Goal: Task Accomplishment & Management: Use online tool/utility

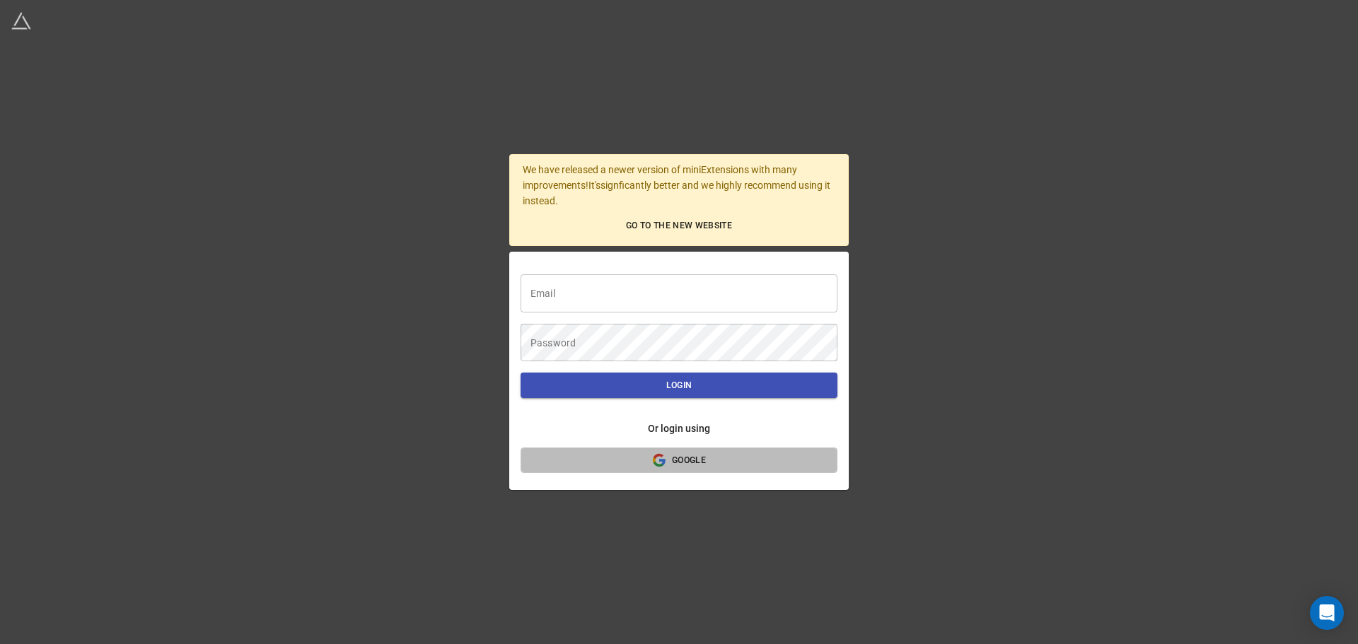
click at [636, 465] on span "Google" at bounding box center [679, 460] width 294 height 15
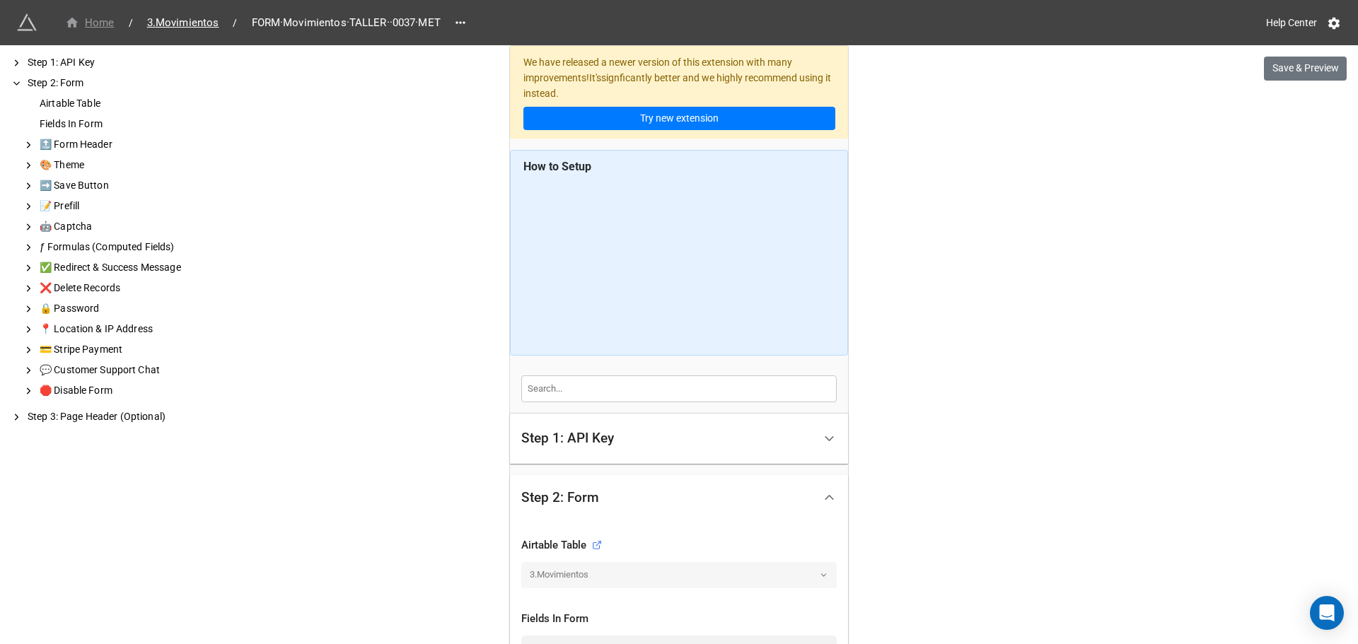
click at [107, 27] on div "Home" at bounding box center [89, 23] width 49 height 16
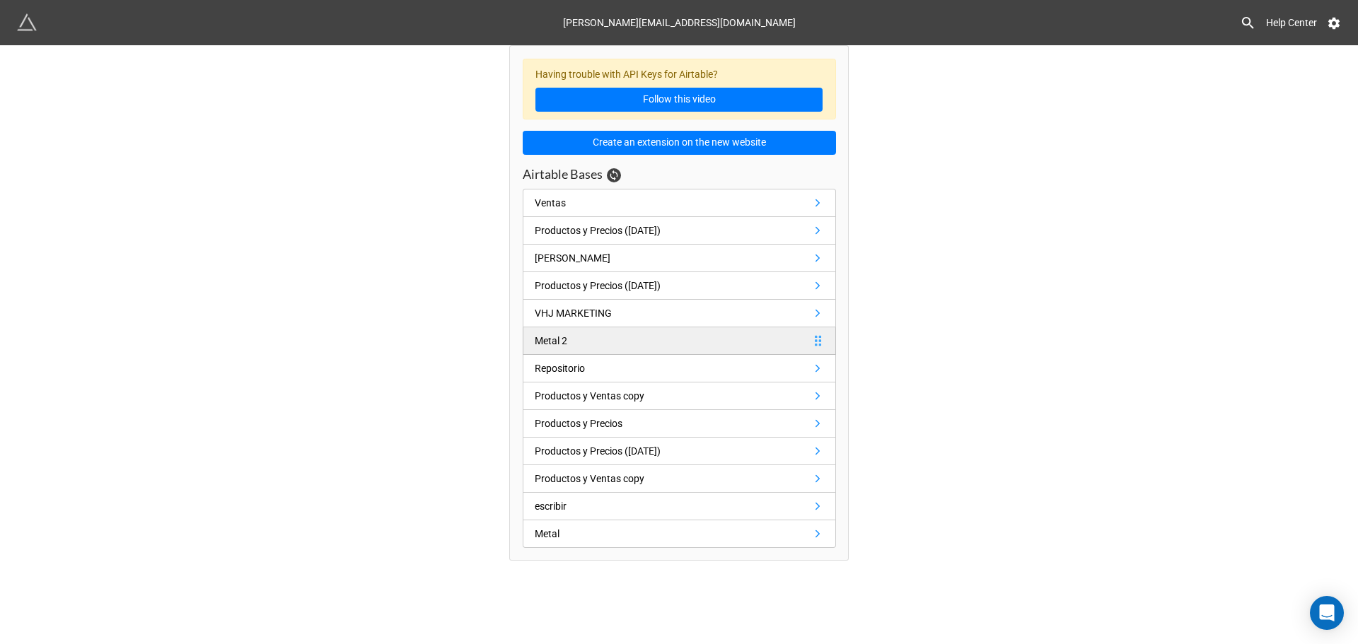
click at [564, 334] on div "Metal 2" at bounding box center [551, 341] width 33 height 16
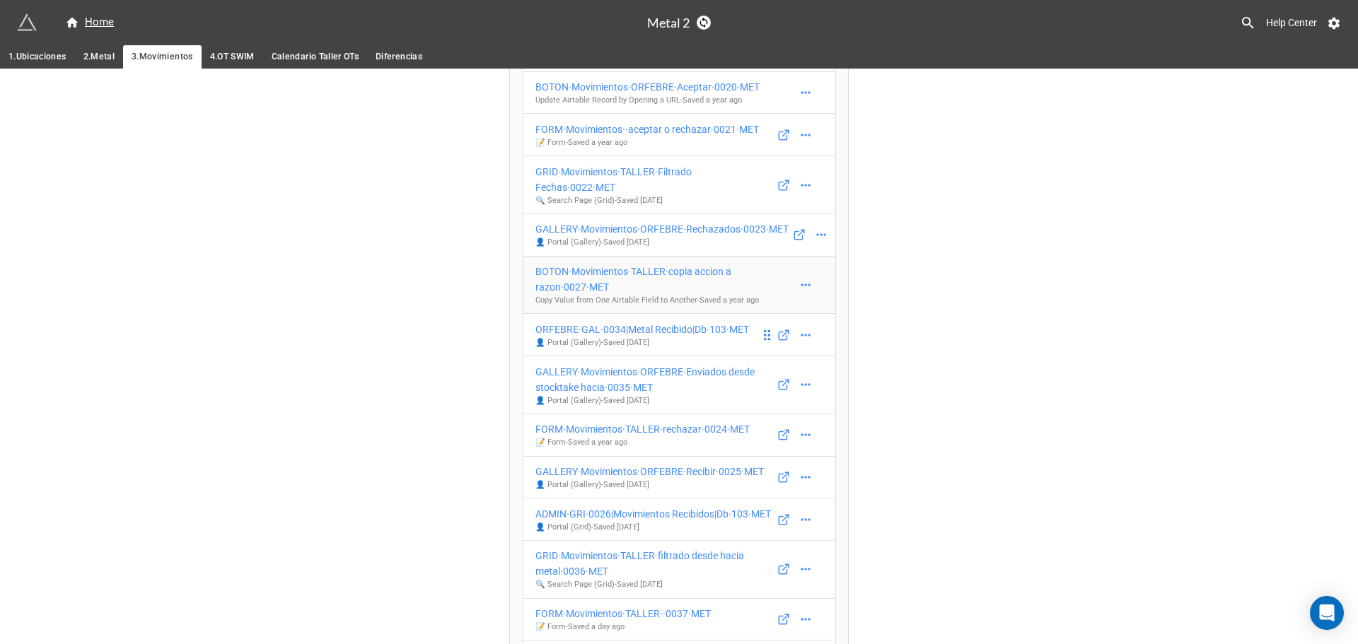
scroll to position [322, 0]
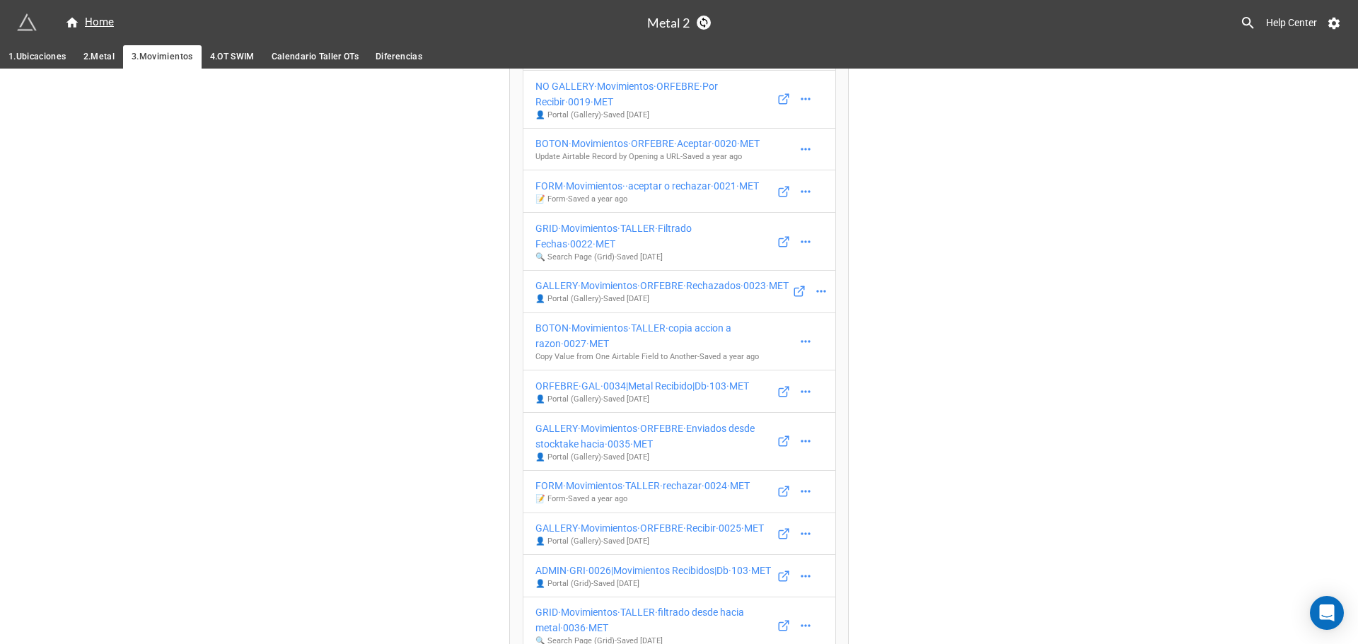
click at [320, 59] on span "Calendario Taller OTs" at bounding box center [315, 56] width 87 height 15
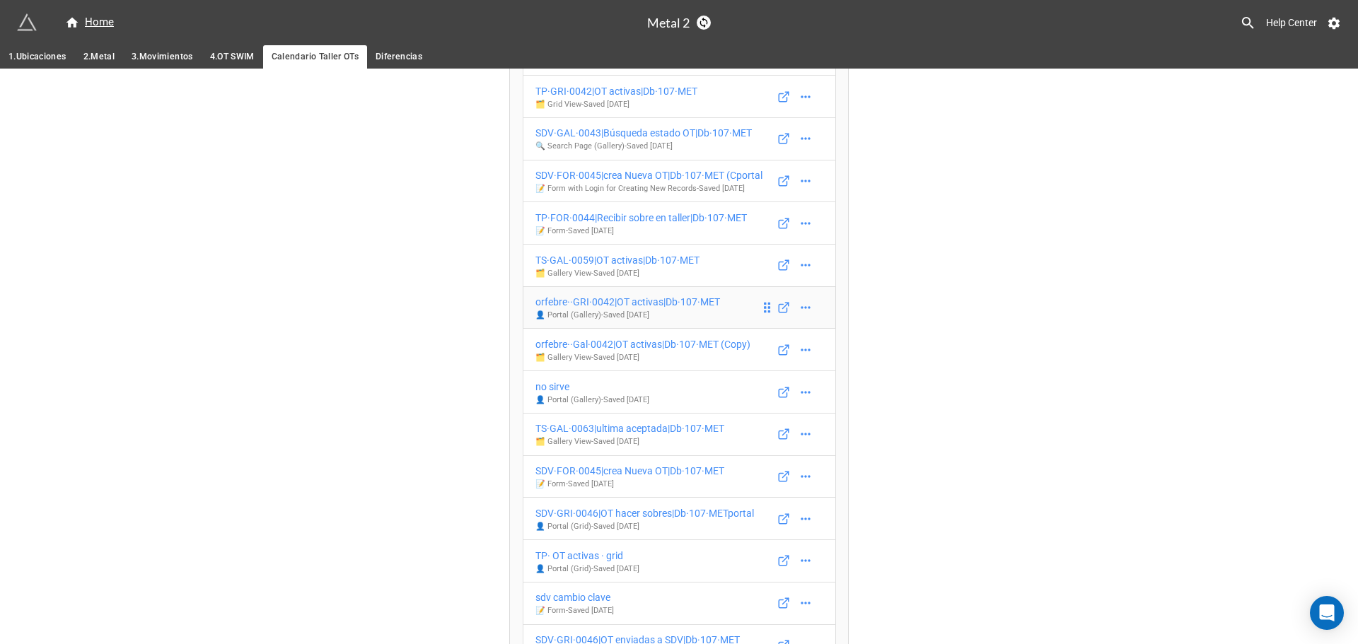
scroll to position [62, 0]
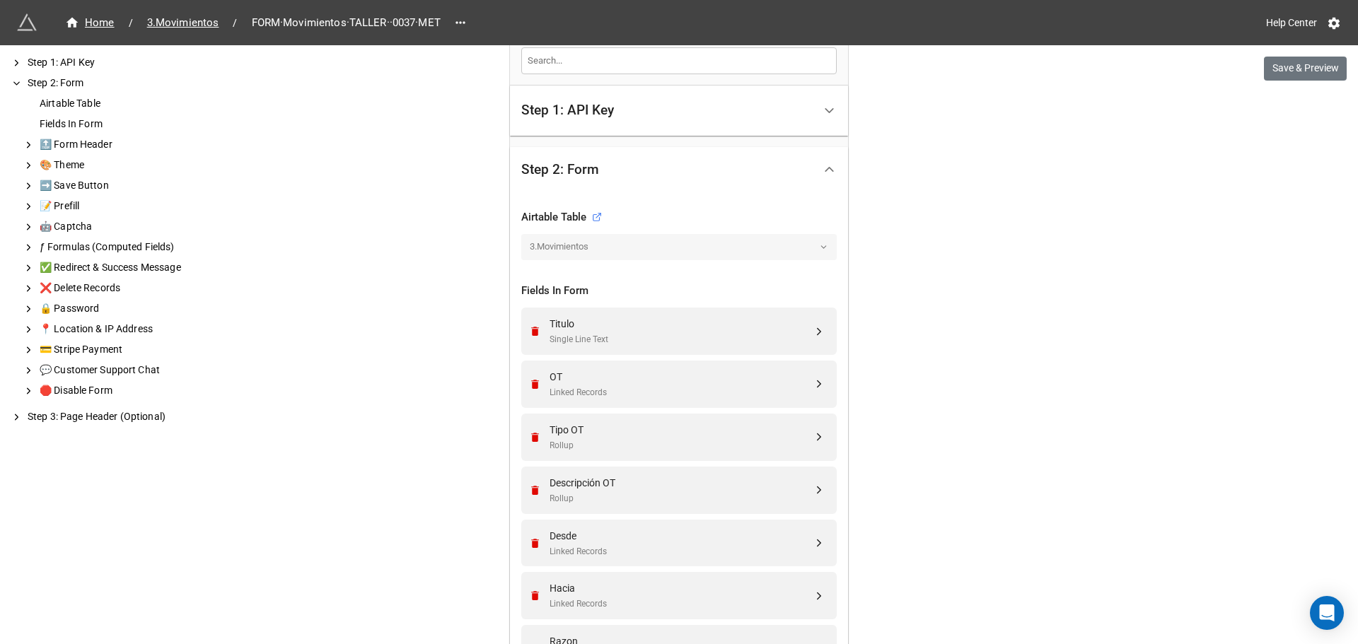
scroll to position [424, 0]
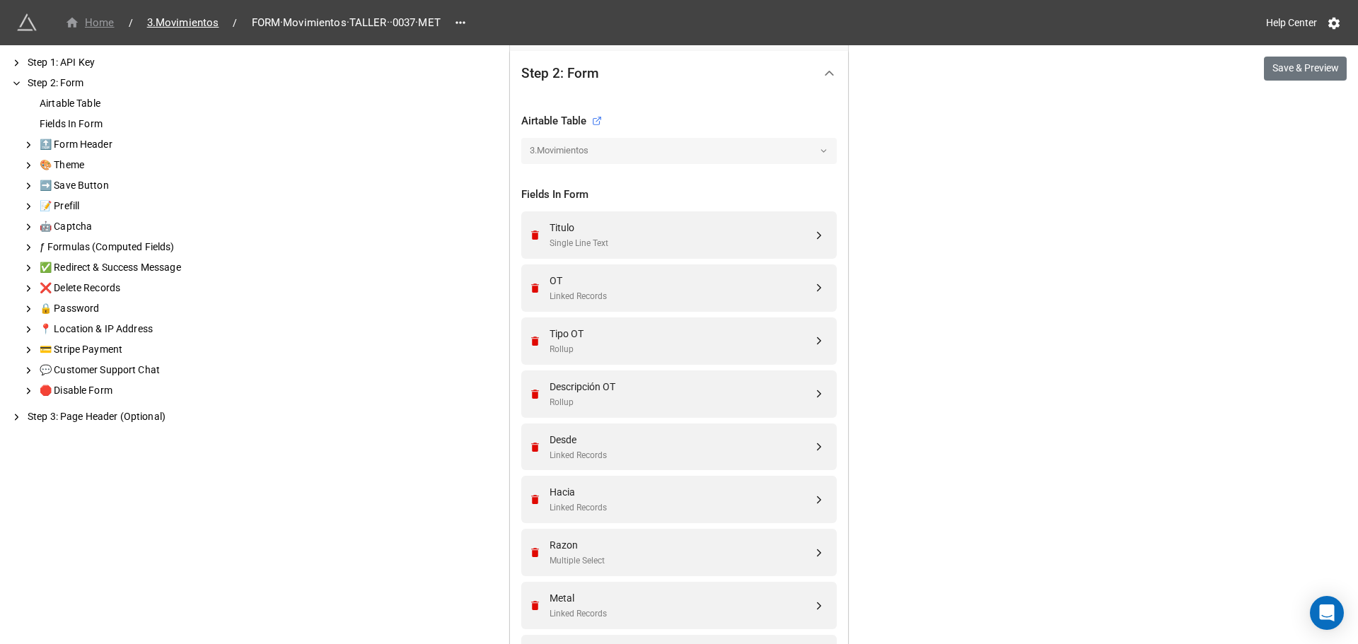
click at [117, 19] on span "Home" at bounding box center [90, 23] width 66 height 16
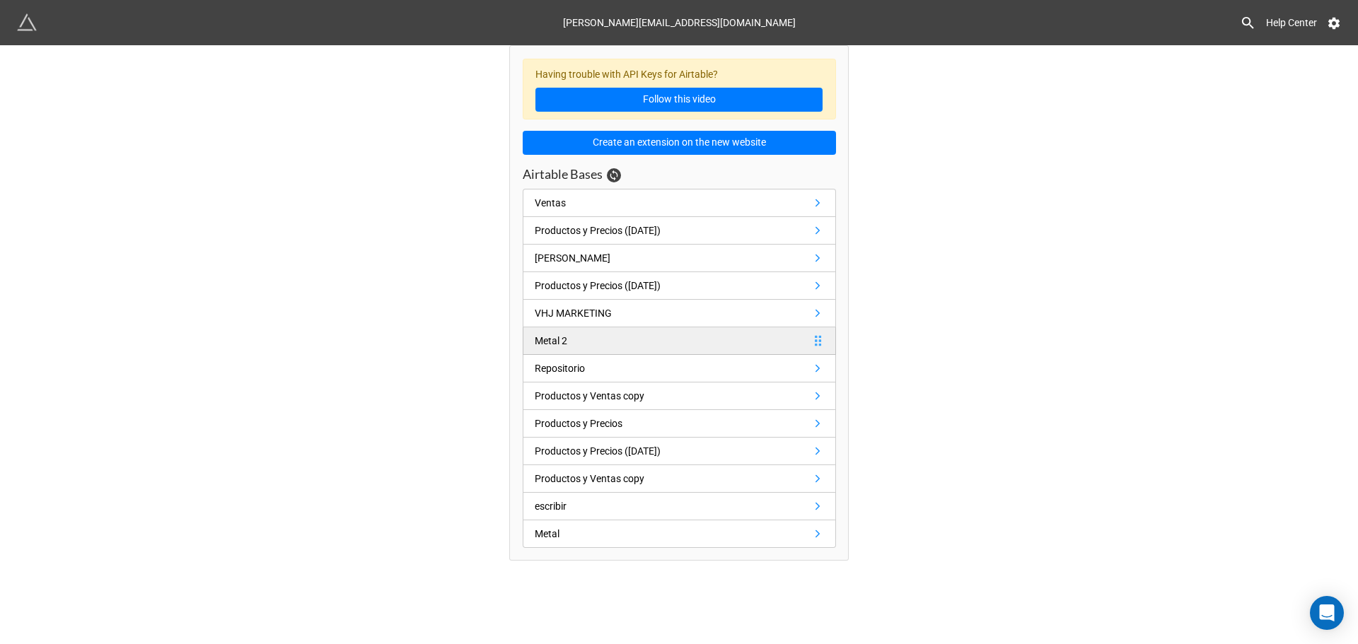
click at [557, 346] on div "Metal 2" at bounding box center [551, 341] width 33 height 16
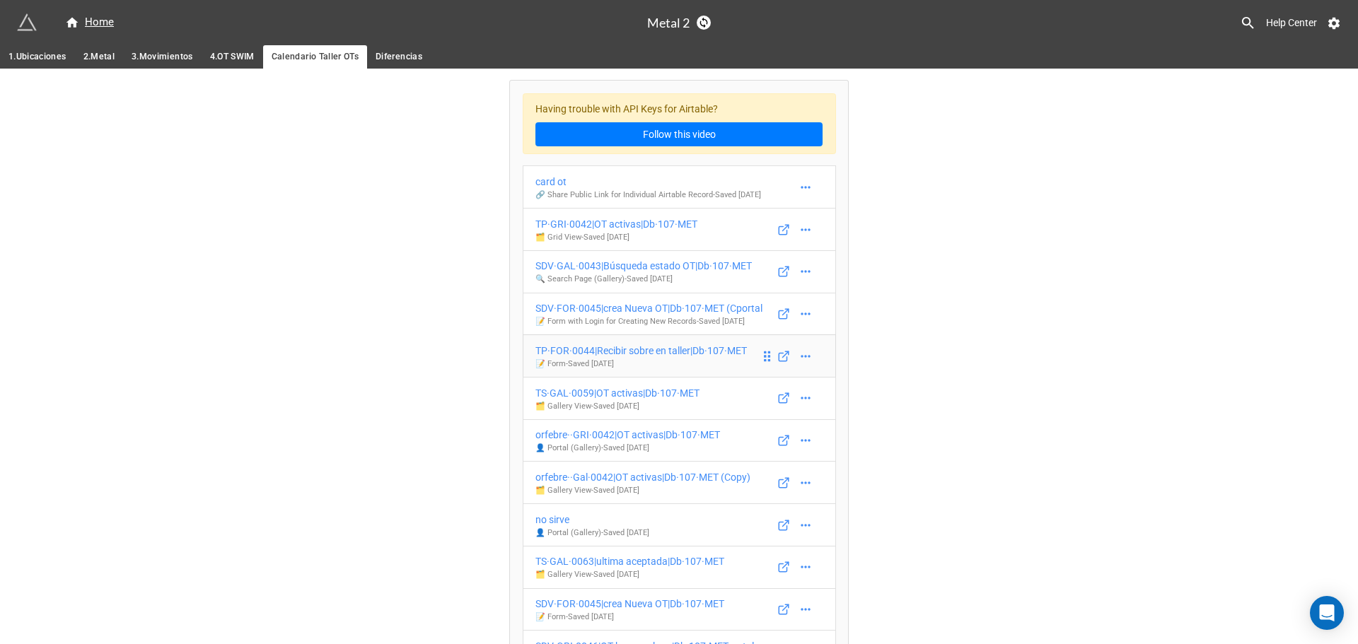
click at [575, 351] on div "TP·FOR·0044|Recibir sobre en taller|Db·107·MET" at bounding box center [640, 351] width 211 height 16
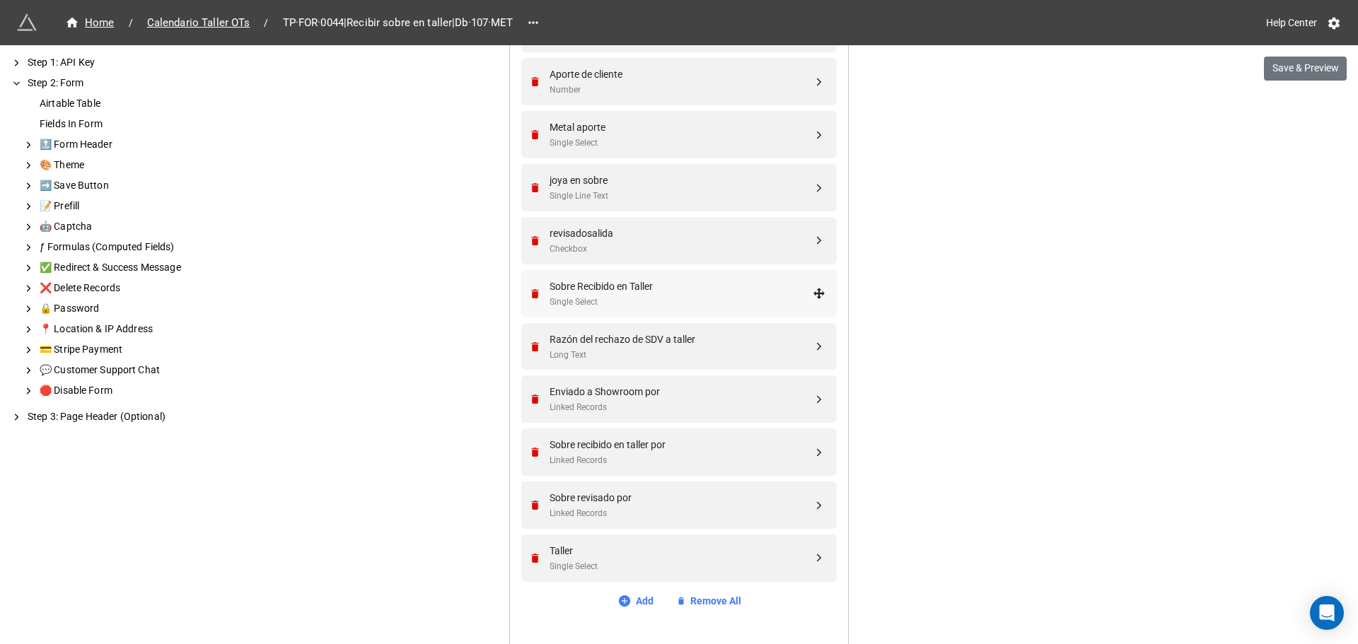
scroll to position [848, 0]
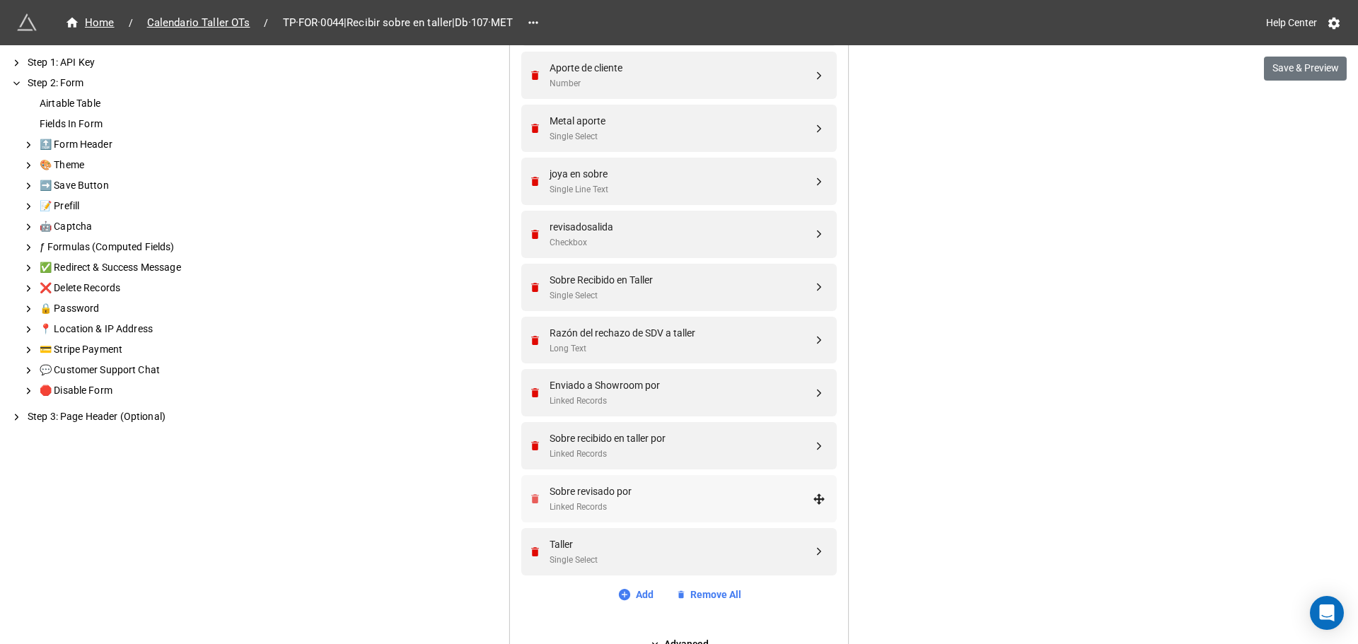
click at [531, 496] on icon "Remove" at bounding box center [535, 498] width 8 height 9
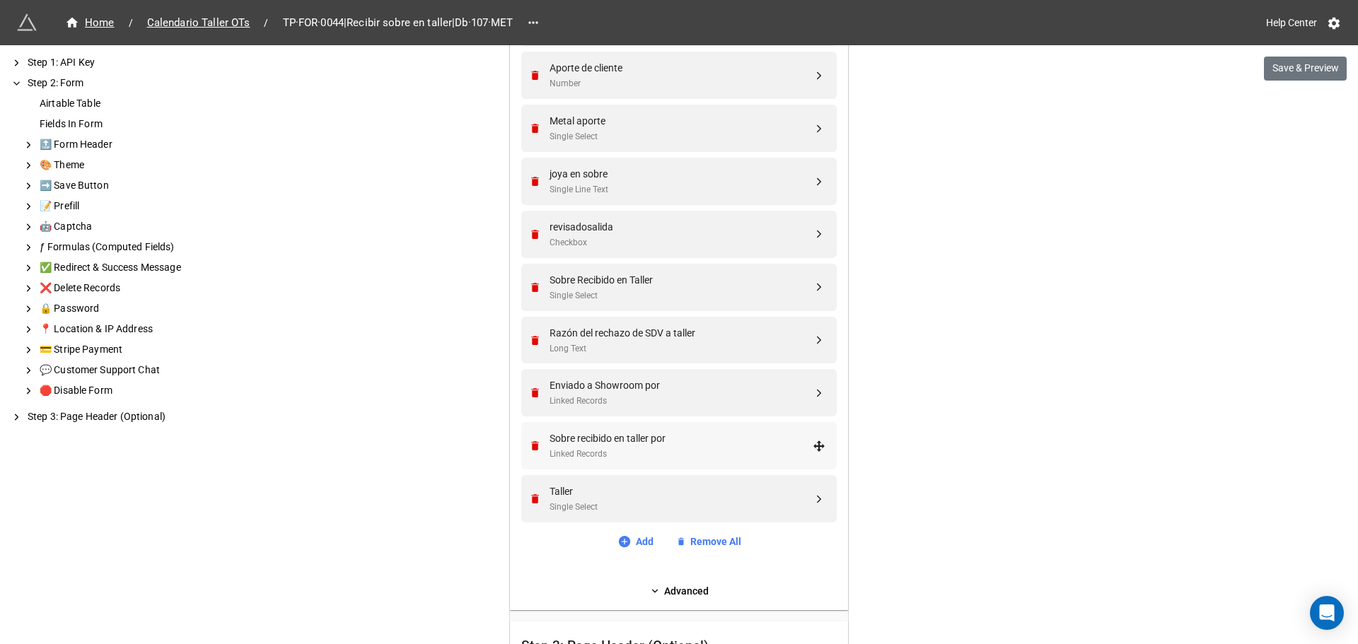
click at [633, 436] on div "Sobre recibido en taller por" at bounding box center [680, 439] width 263 height 16
select select "all-are-met"
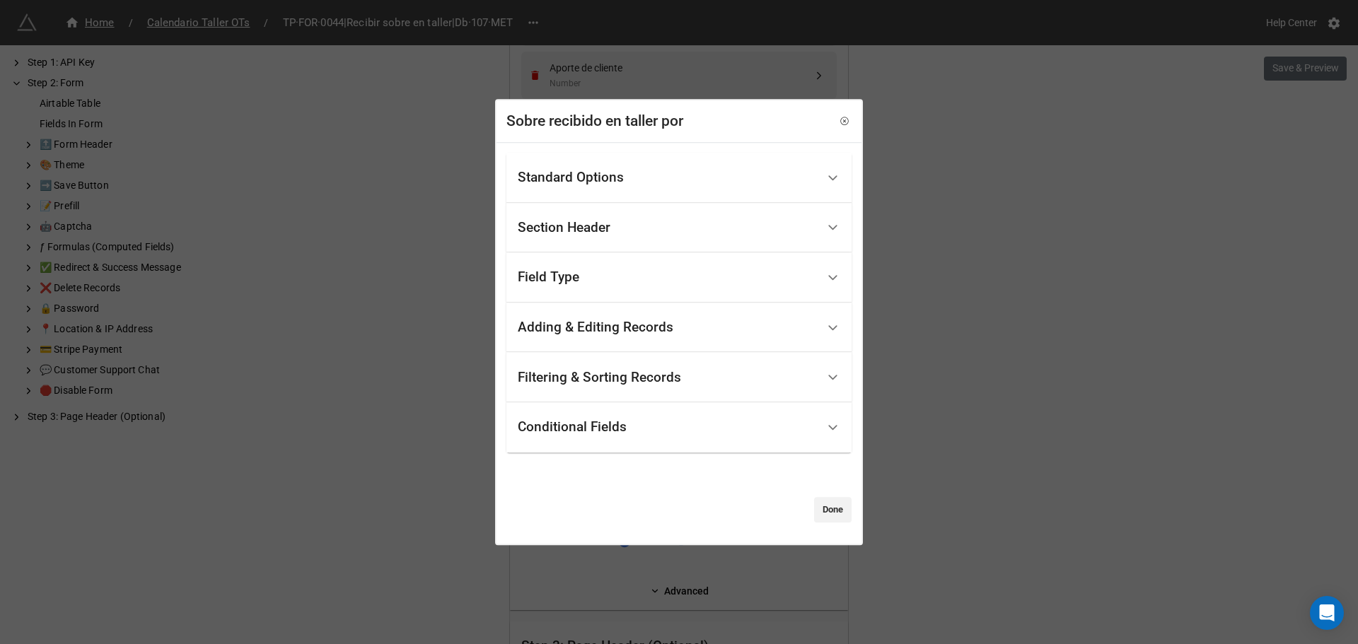
click at [554, 183] on div "Standard Options" at bounding box center [571, 178] width 106 height 14
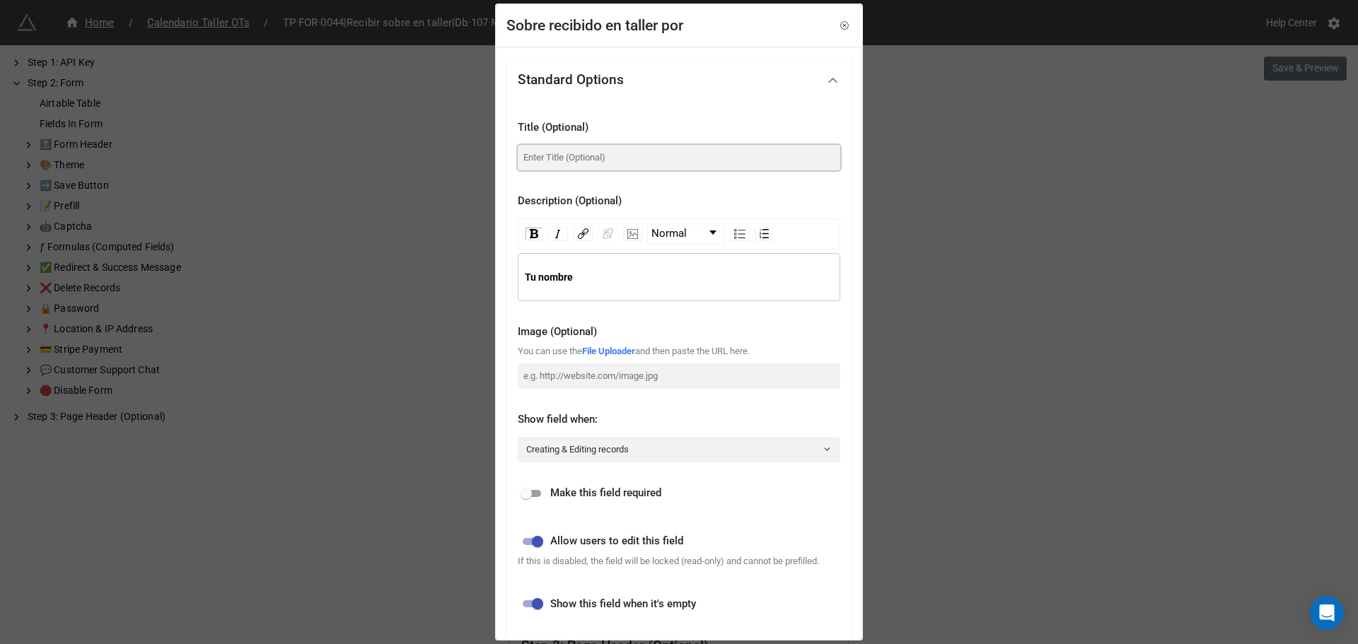
click at [559, 163] on input at bounding box center [679, 157] width 322 height 25
click at [603, 276] on div "Tu nombre" at bounding box center [679, 277] width 309 height 16
click at [636, 158] on input "Asignado a Orfebre" at bounding box center [679, 157] width 322 height 25
click at [559, 159] on input "Asignado a Orfebre" at bounding box center [679, 157] width 322 height 25
type input "Asignar a Orfebre"
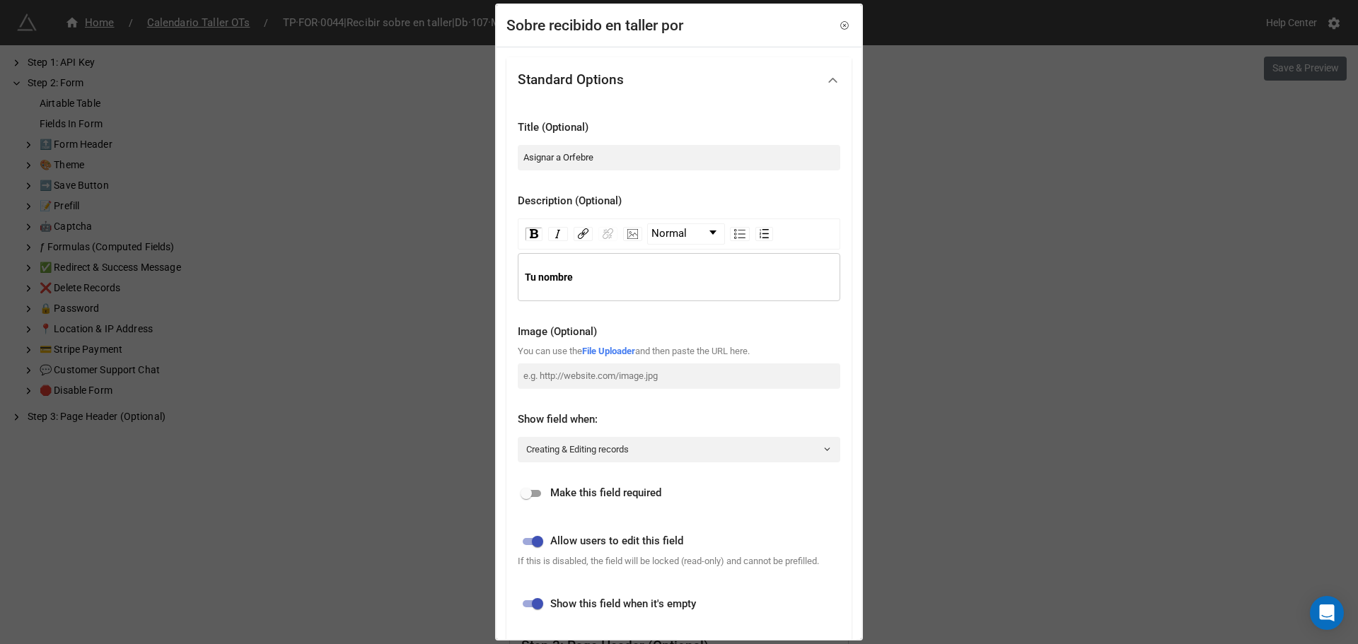
click at [665, 281] on div "Tu nombre" at bounding box center [679, 277] width 309 height 16
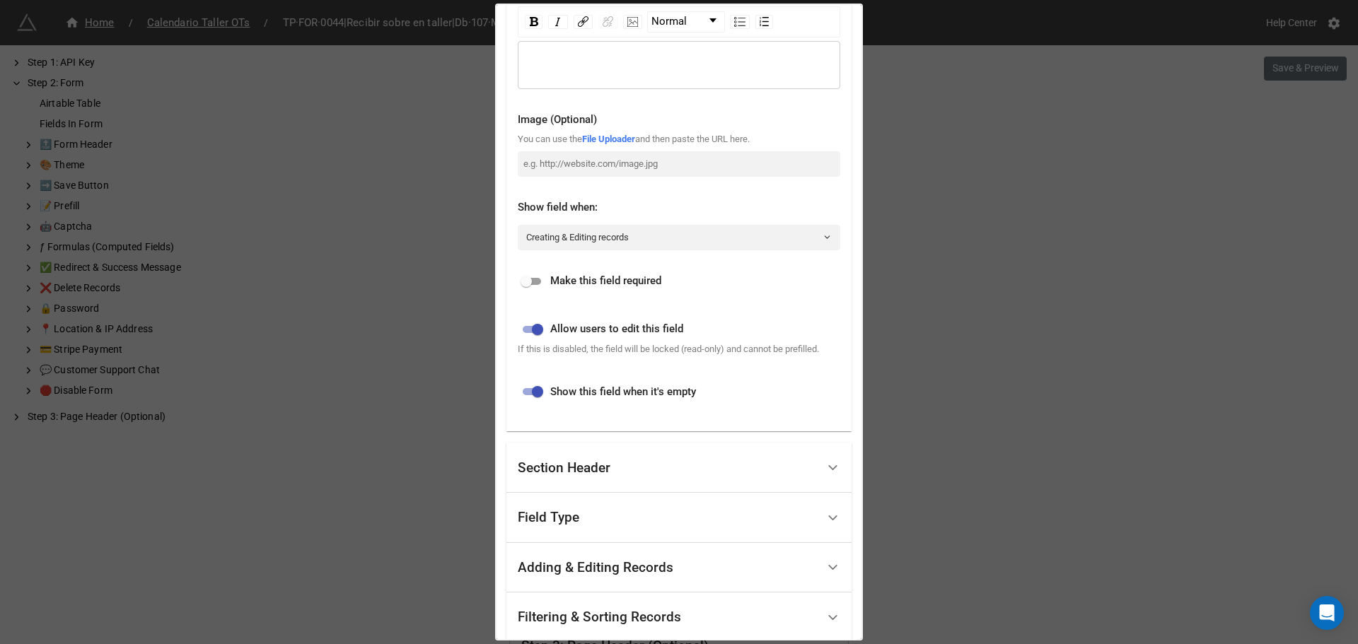
scroll to position [283, 0]
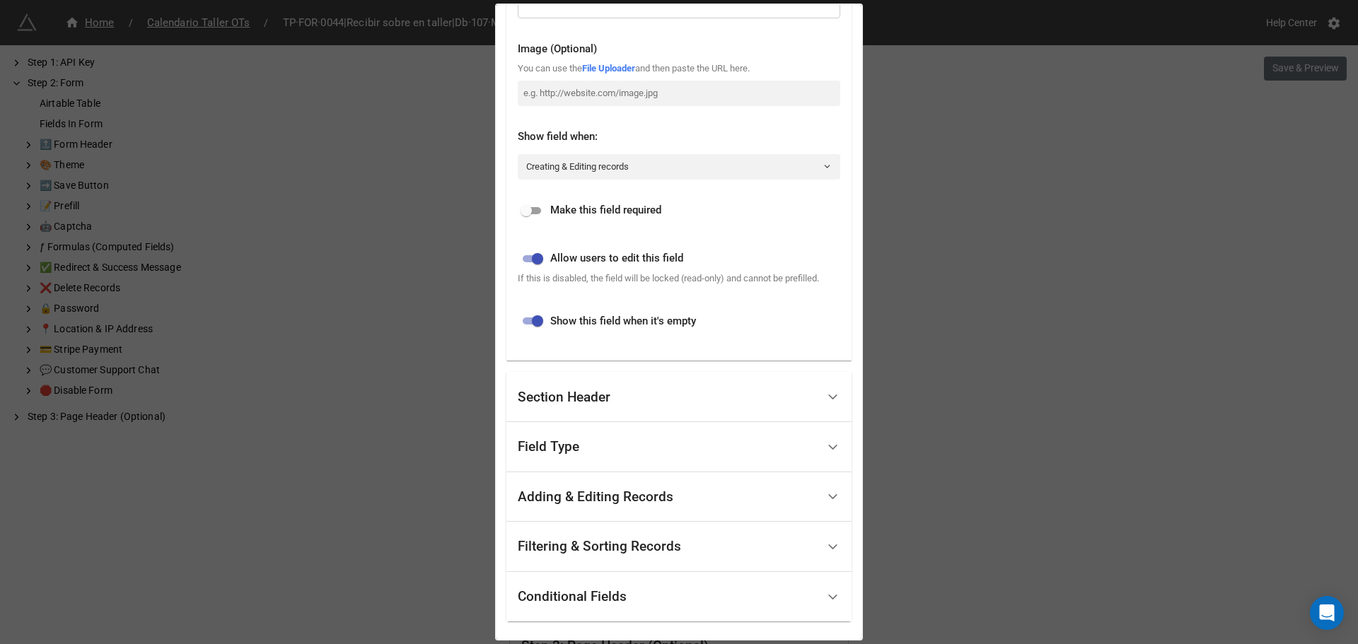
click at [625, 433] on div "Field Type" at bounding box center [667, 447] width 299 height 33
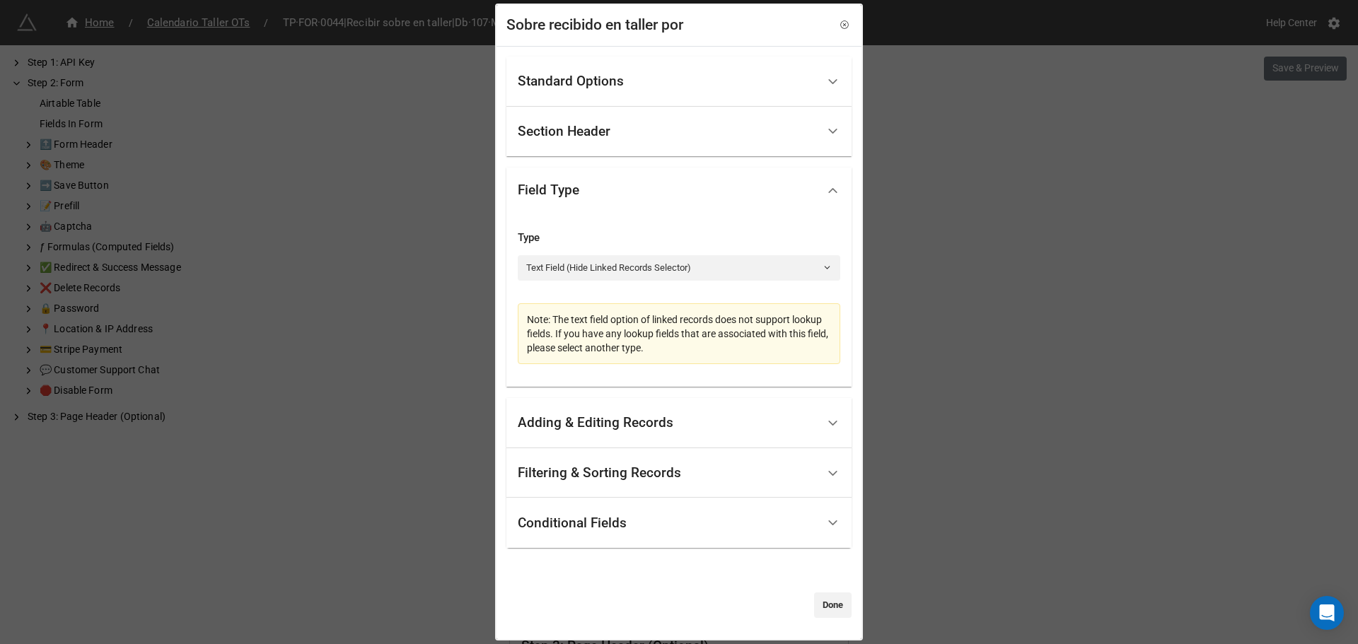
scroll to position [0, 0]
click at [627, 271] on link "Text Field (Hide Linked Records Selector)" at bounding box center [679, 268] width 322 height 25
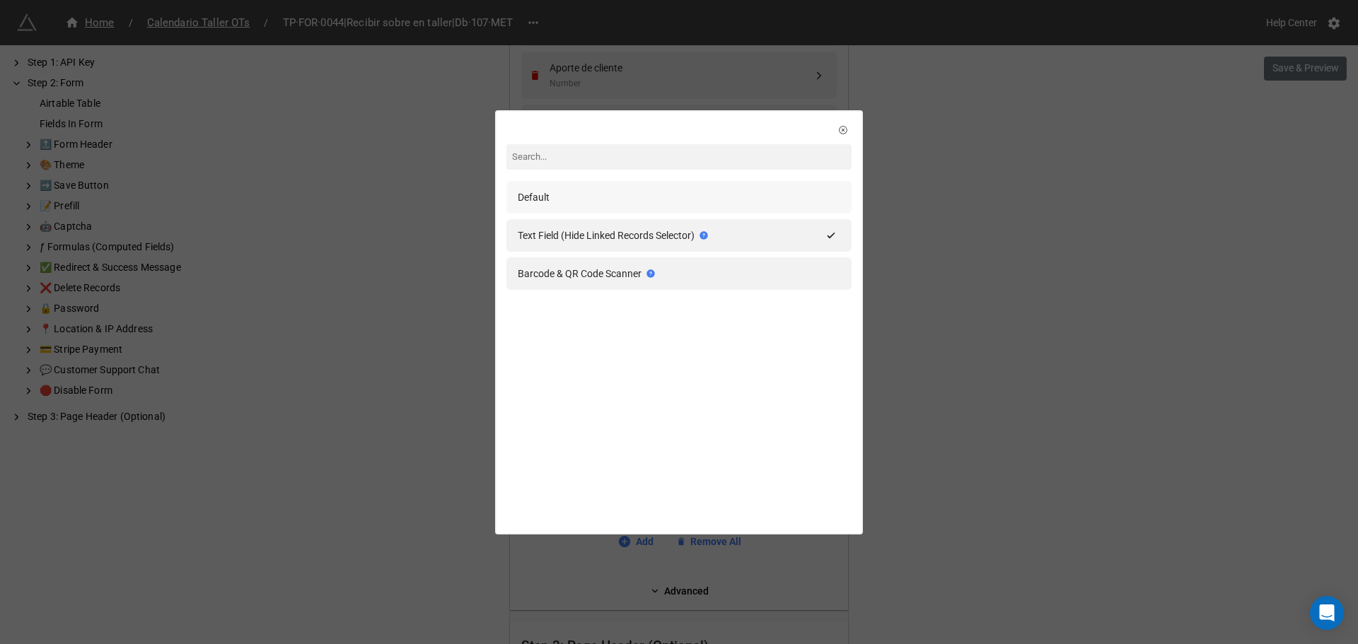
click at [602, 200] on div "Default" at bounding box center [679, 197] width 322 height 16
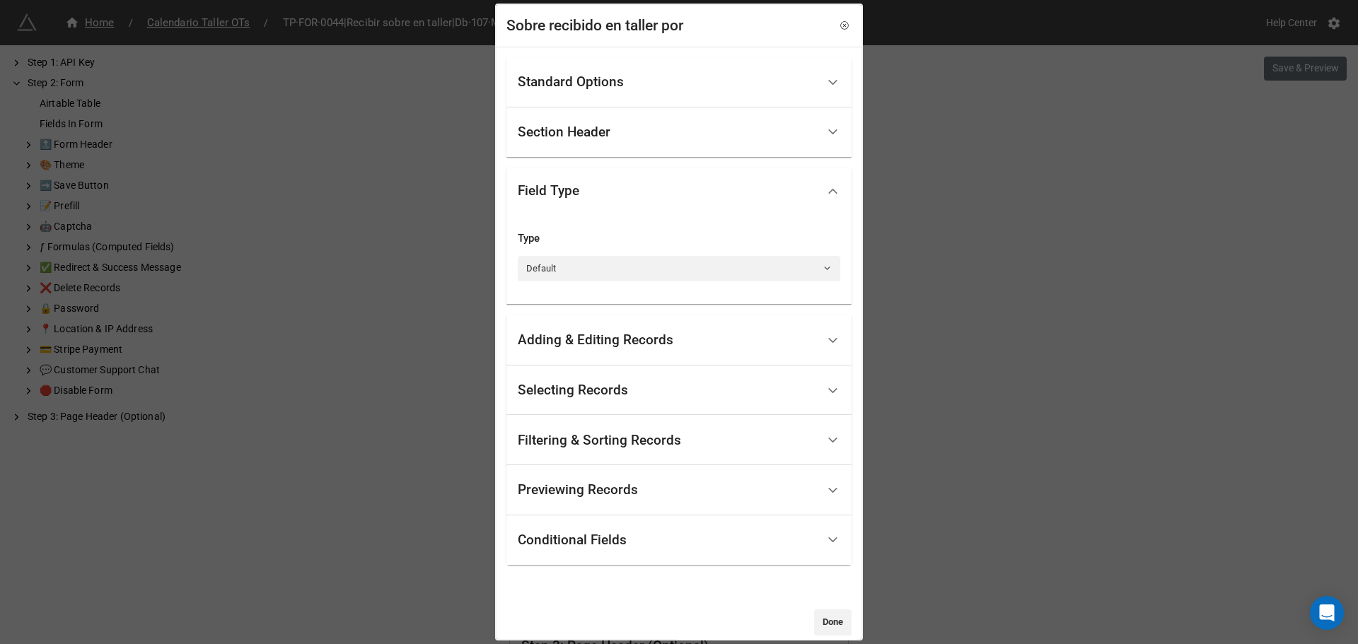
click at [800, 393] on div "Selecting Records" at bounding box center [667, 390] width 299 height 33
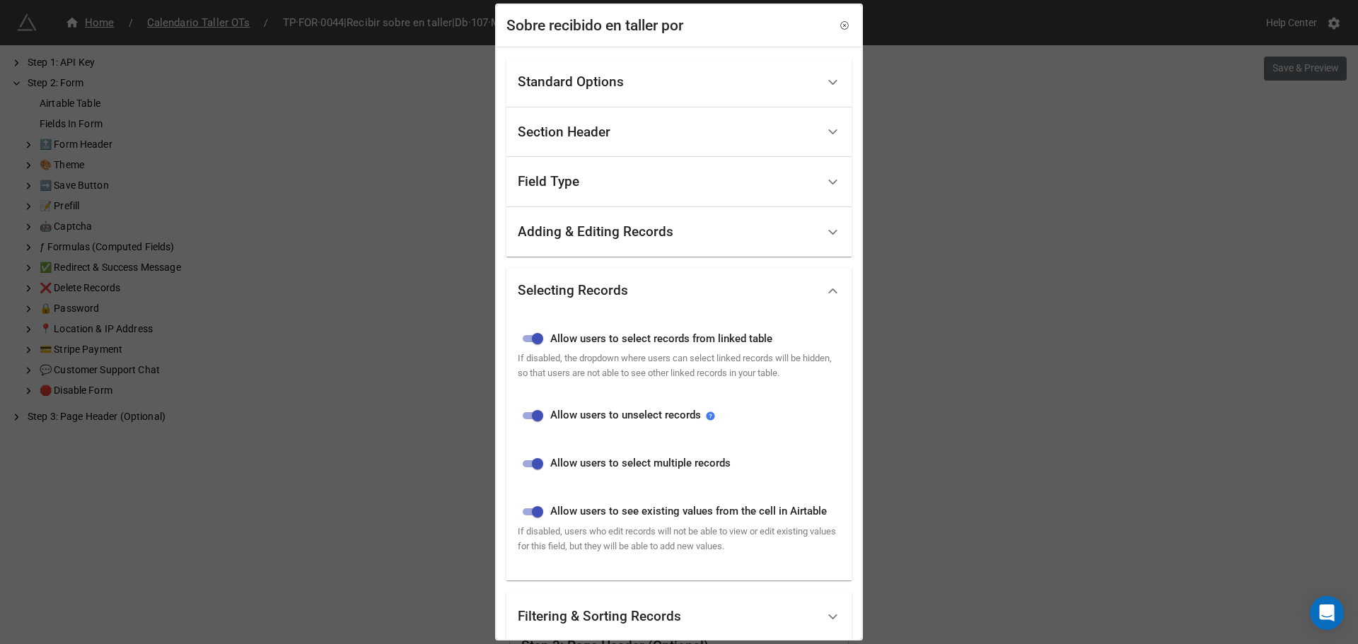
click at [539, 467] on input "checkbox" at bounding box center [537, 463] width 51 height 17
checkbox input "false"
click at [542, 513] on input "checkbox" at bounding box center [537, 511] width 51 height 17
click at [530, 516] on input "checkbox" at bounding box center [526, 511] width 51 height 17
checkbox input "true"
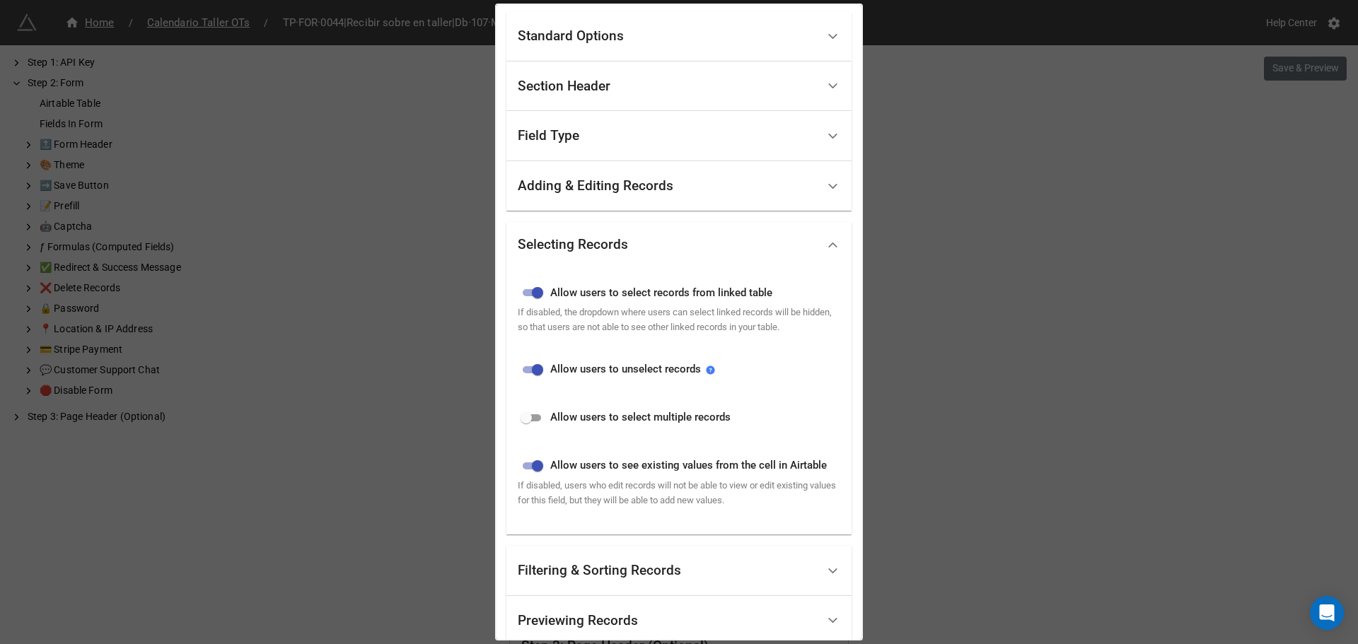
scroll to position [71, 0]
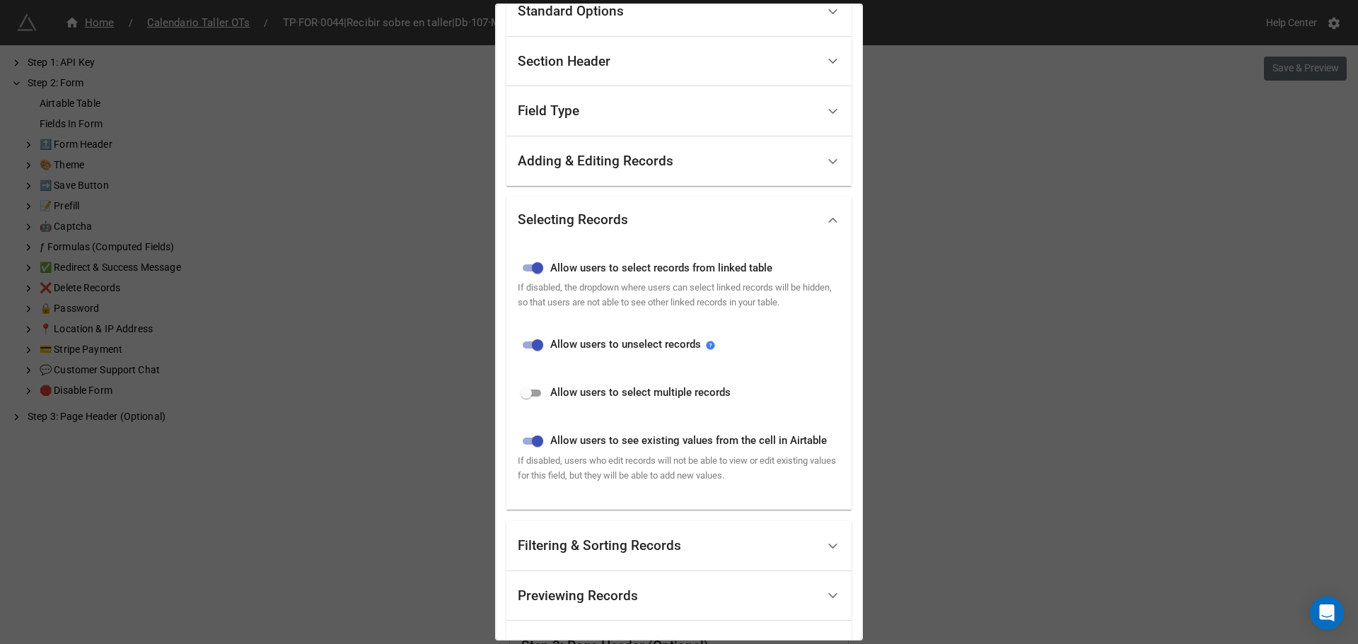
click at [593, 545] on div "Filtering & Sorting Records" at bounding box center [599, 546] width 163 height 14
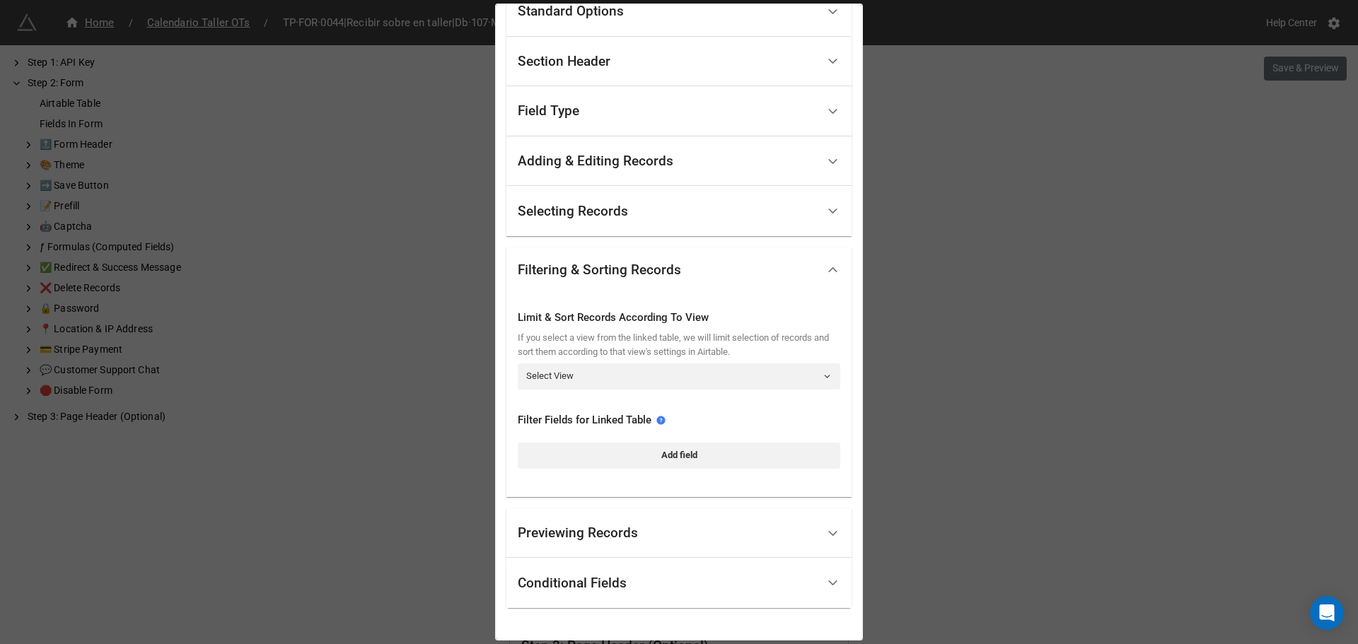
scroll to position [0, 0]
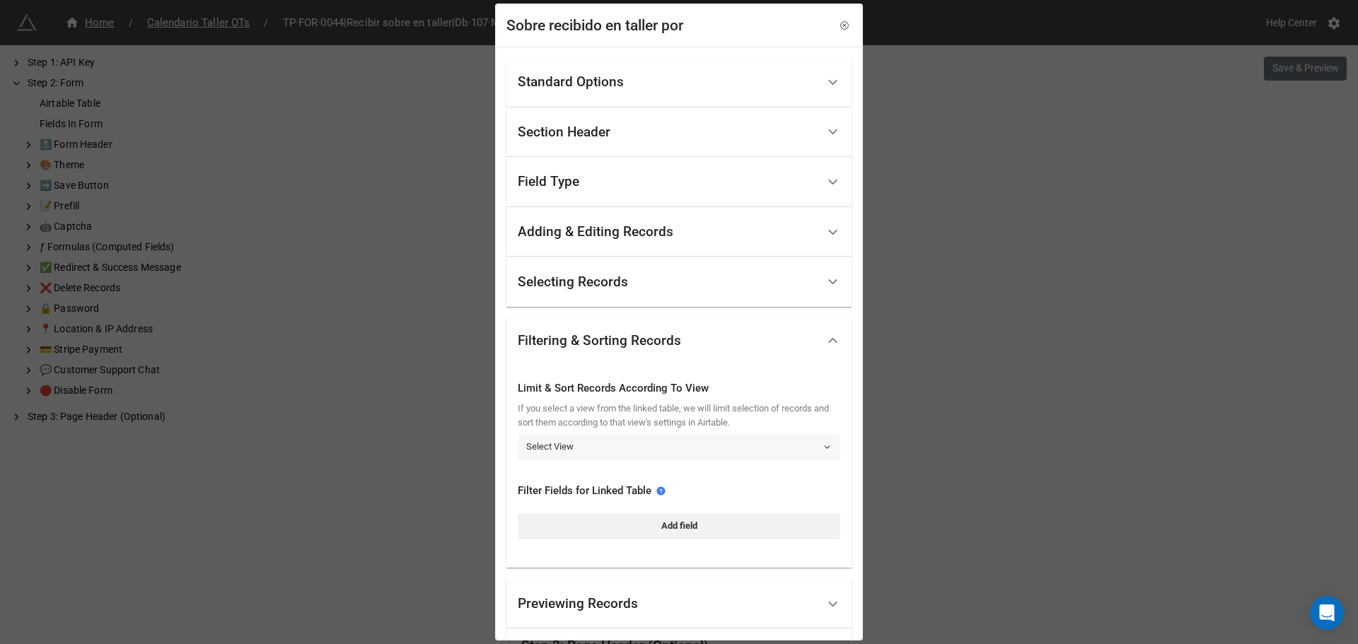
click at [570, 454] on link "Select View" at bounding box center [679, 446] width 322 height 25
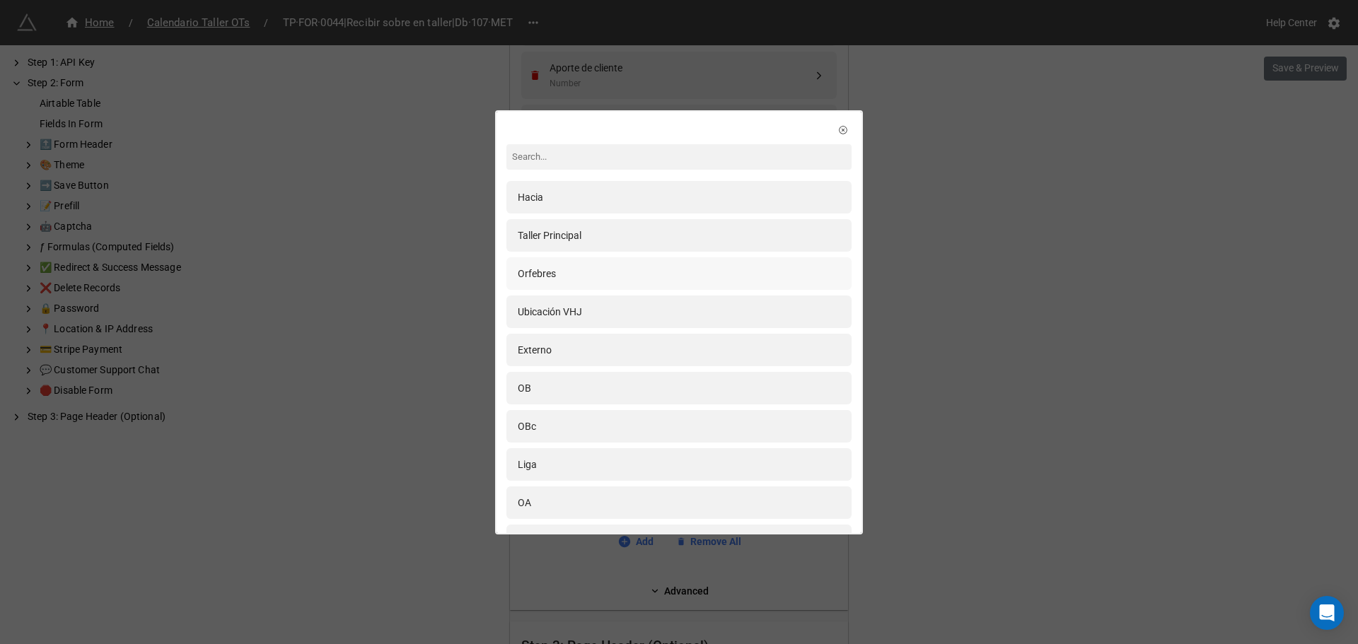
click at [566, 276] on div "Orfebres" at bounding box center [679, 274] width 322 height 16
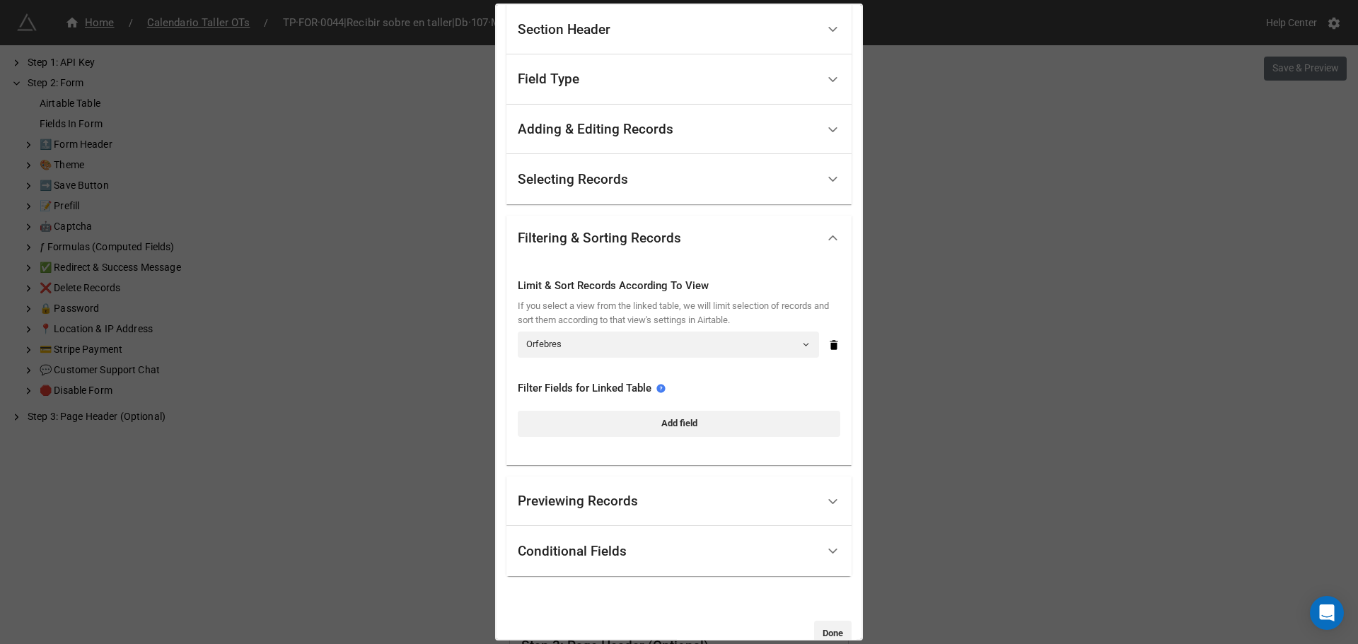
scroll to position [131, 0]
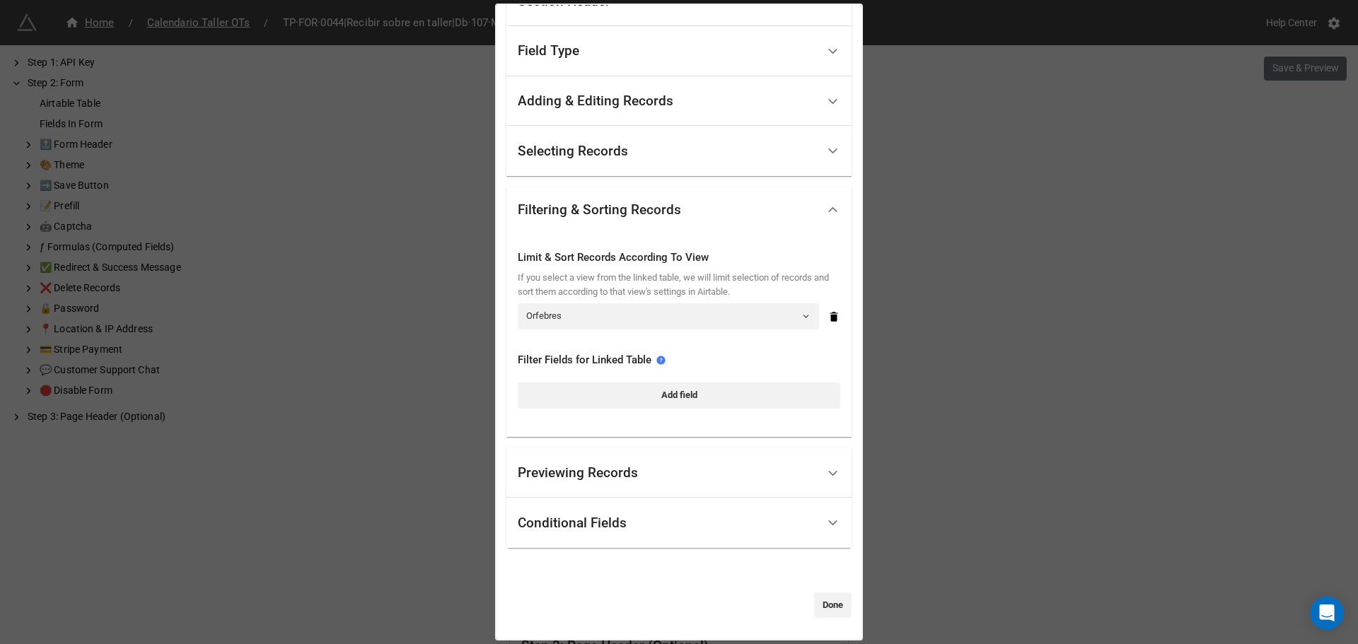
click at [647, 525] on div "Conditional Fields" at bounding box center [667, 522] width 299 height 33
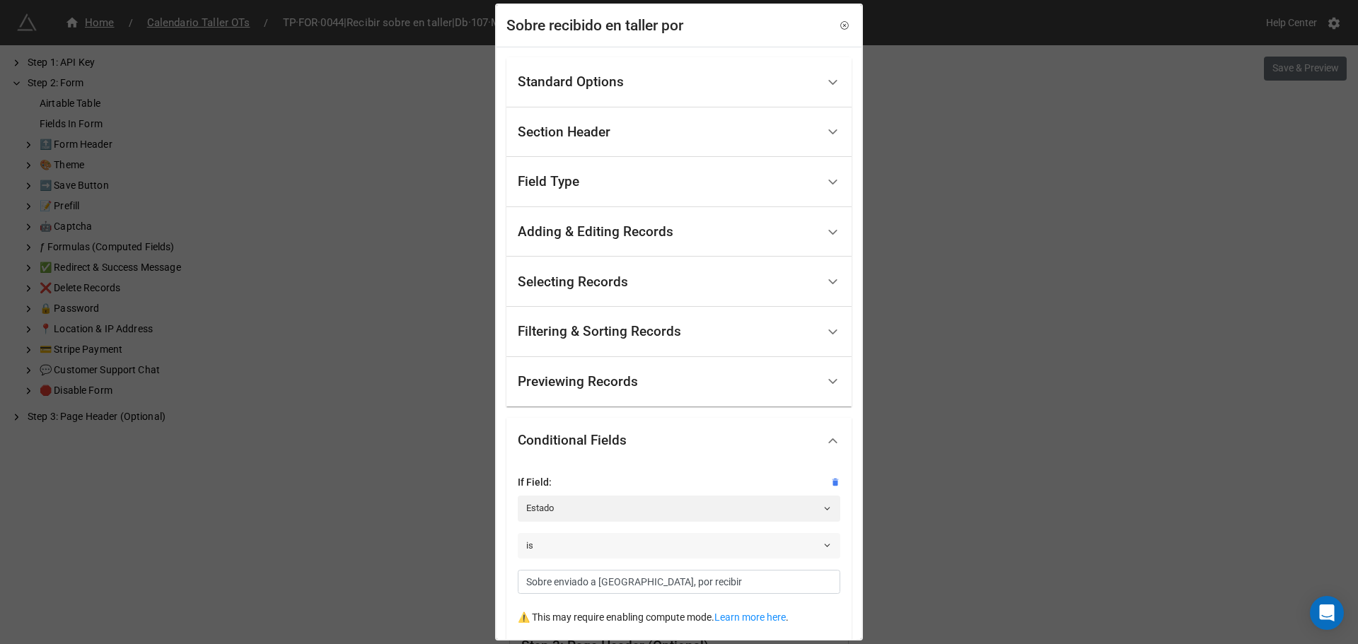
scroll to position [71, 0]
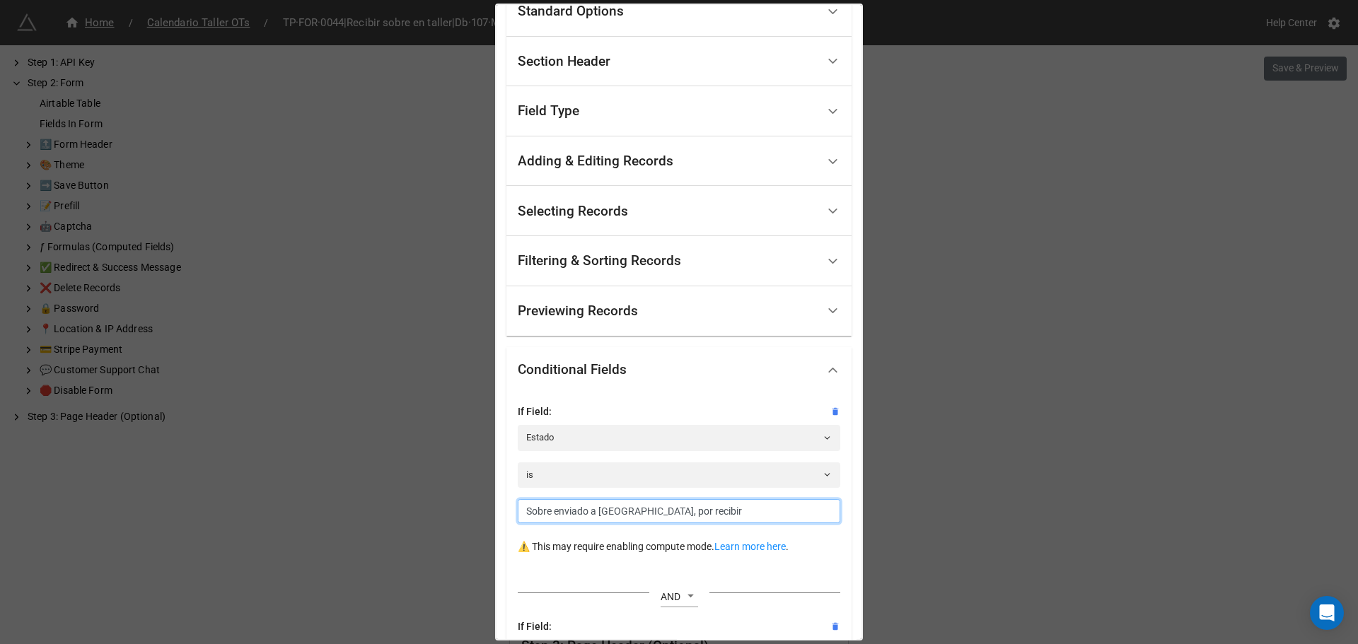
click at [570, 512] on input "Sobre enviado a [GEOGRAPHIC_DATA], por recibir" at bounding box center [679, 511] width 322 height 24
click at [588, 471] on link "is" at bounding box center [679, 474] width 322 height 25
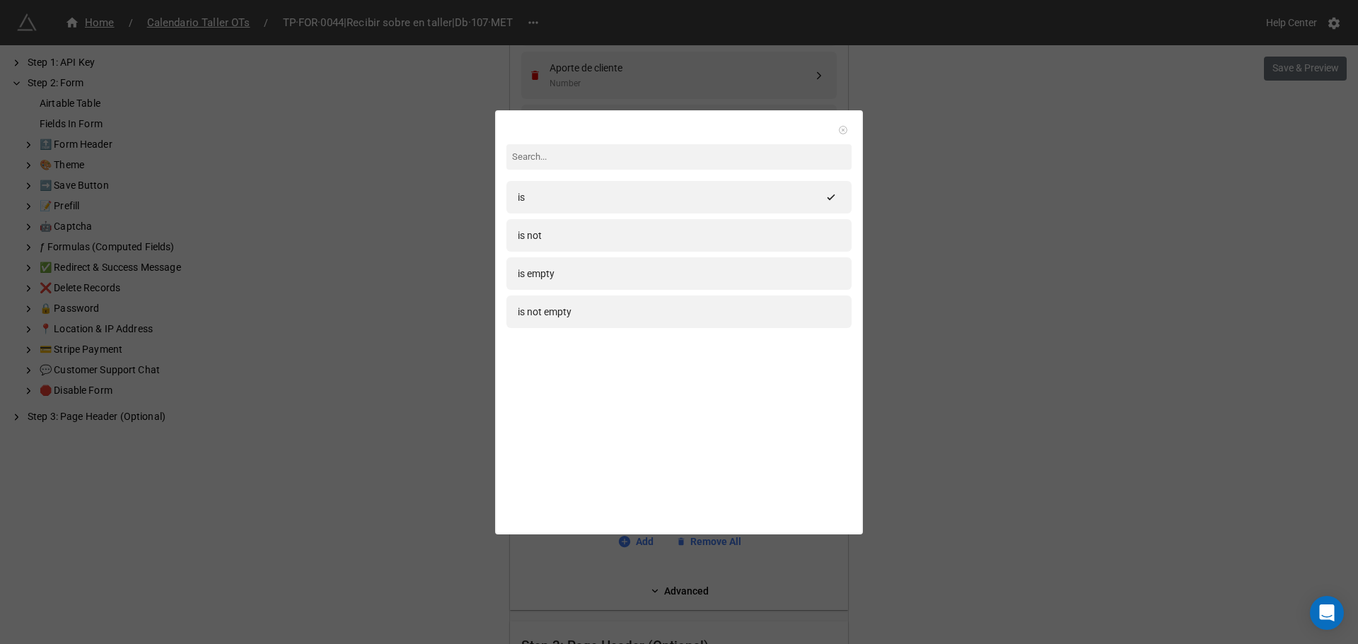
click at [839, 134] on icon at bounding box center [843, 130] width 8 height 8
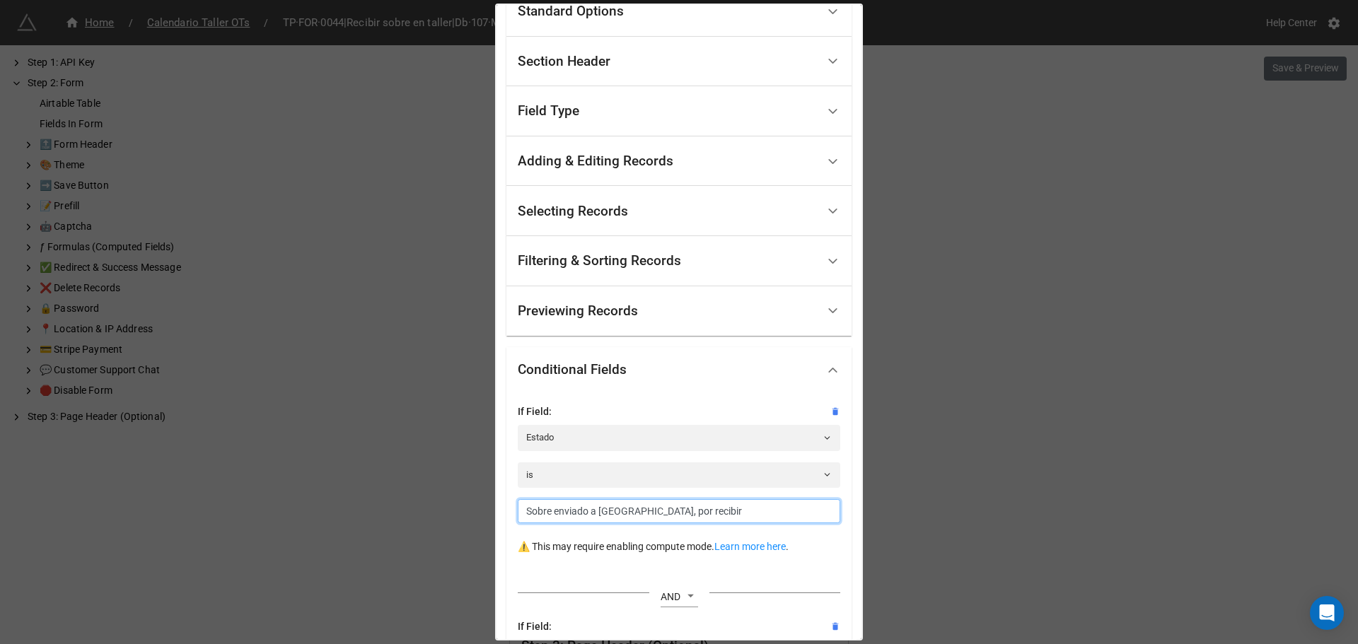
click at [600, 511] on input "Sobre enviado a [GEOGRAPHIC_DATA], por recibir" at bounding box center [679, 511] width 322 height 24
click at [601, 520] on input "Sobre enviado a [GEOGRAPHIC_DATA], por recibir" at bounding box center [679, 511] width 322 height 24
paste input "por revisar y asignar a orfebre"
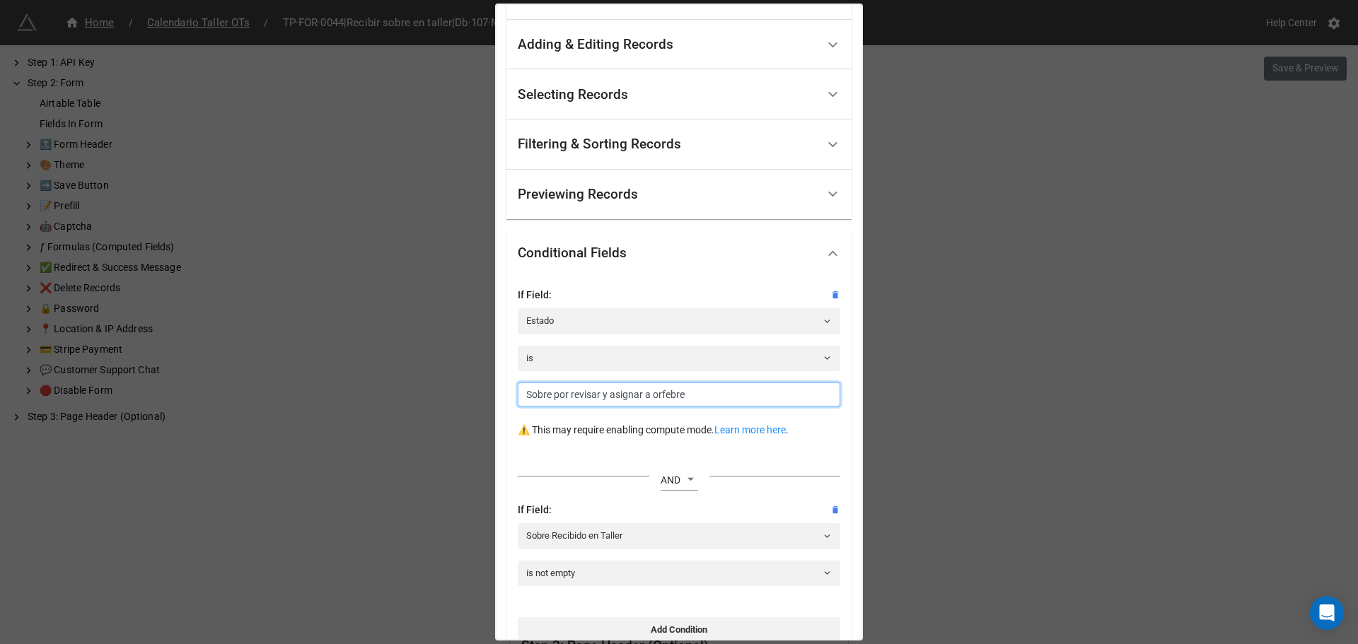
scroll to position [212, 0]
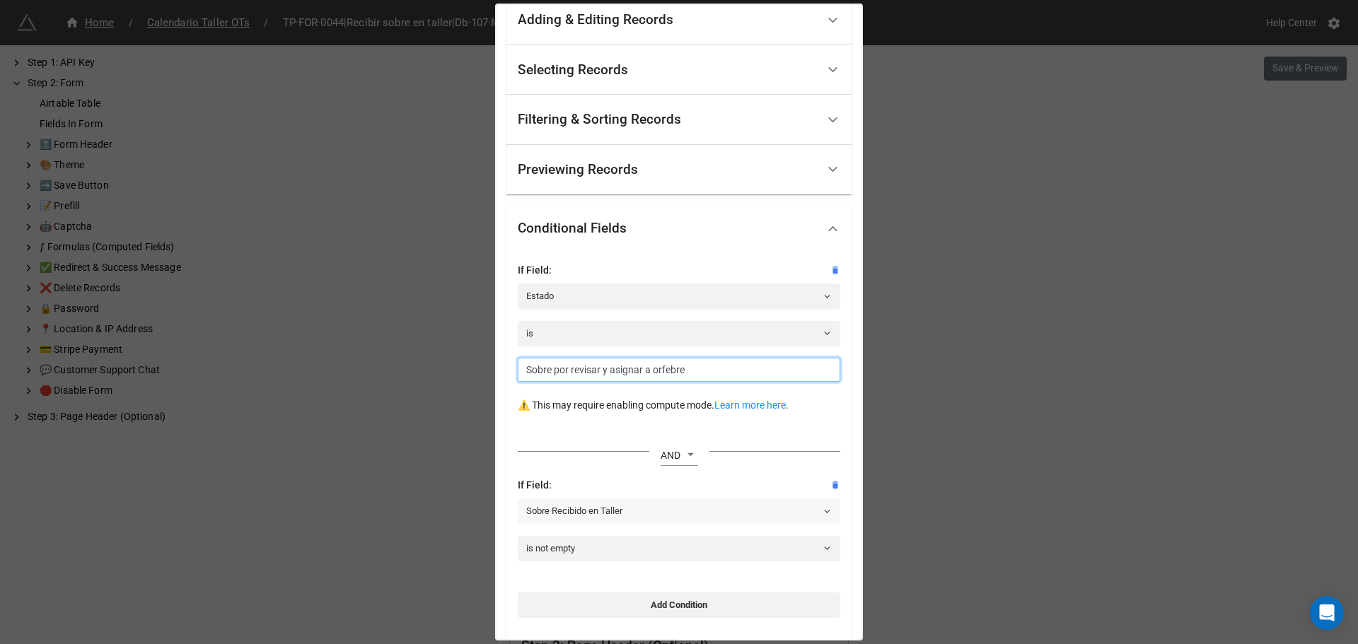
type input "Sobre por revisar y asignar a orfebre"
click at [663, 515] on link "Sobre Recibido en Taller" at bounding box center [679, 510] width 322 height 25
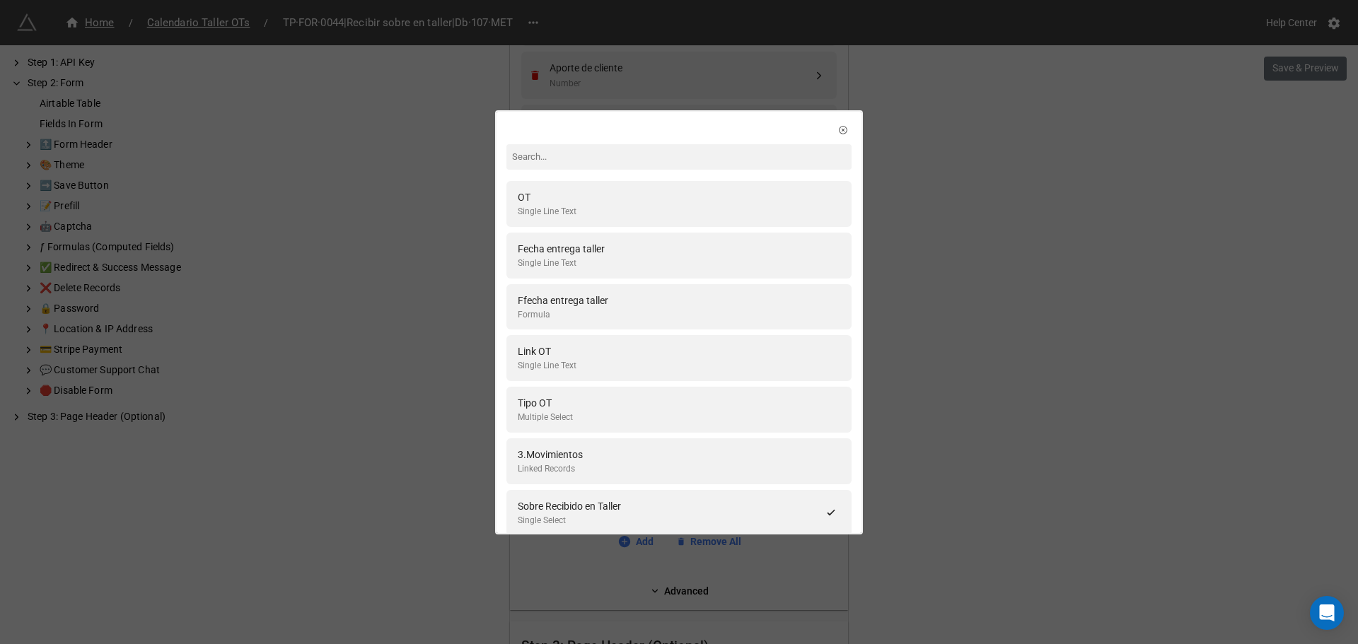
click at [565, 151] on input at bounding box center [678, 156] width 345 height 25
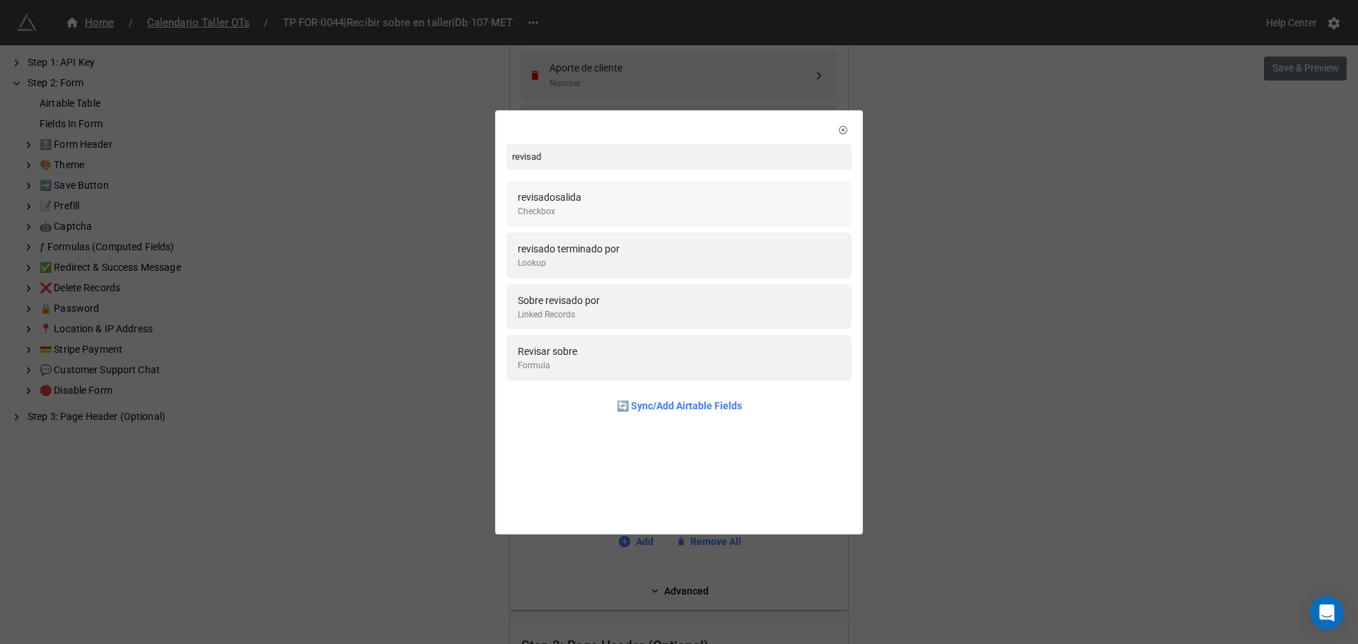
type input "revisad"
click at [644, 195] on div "revisadosalida Checkbox" at bounding box center [679, 203] width 322 height 29
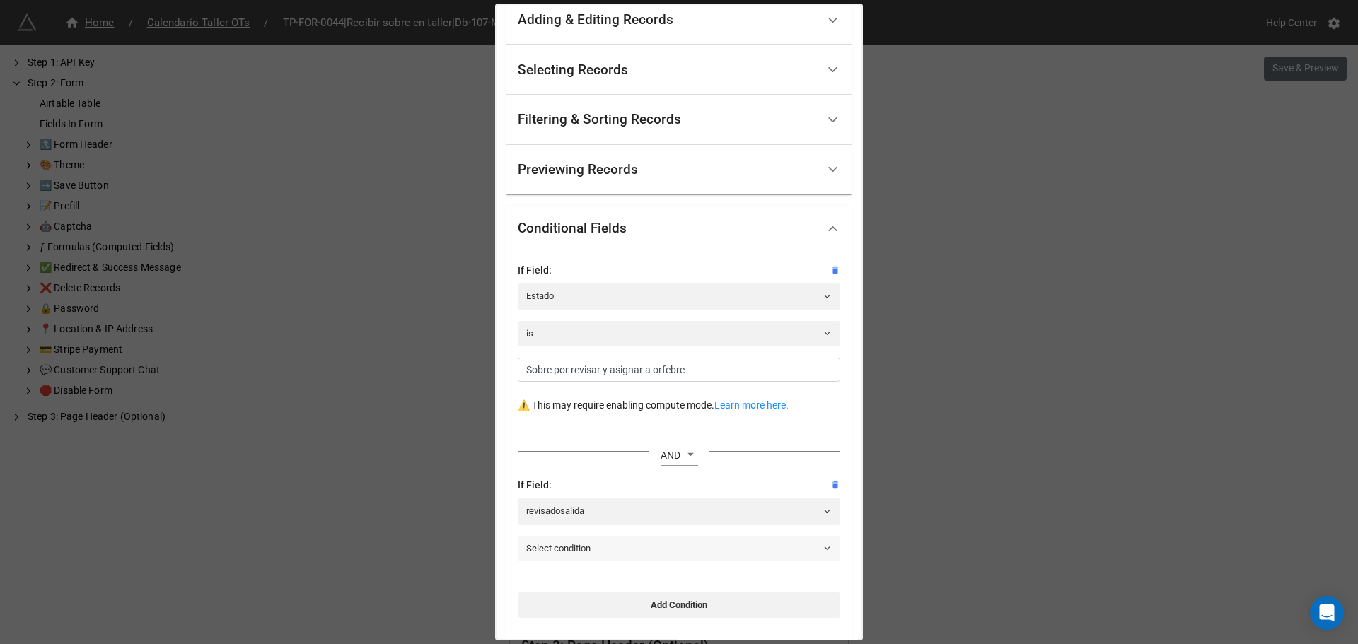
click at [590, 547] on link "Select condition" at bounding box center [679, 548] width 322 height 25
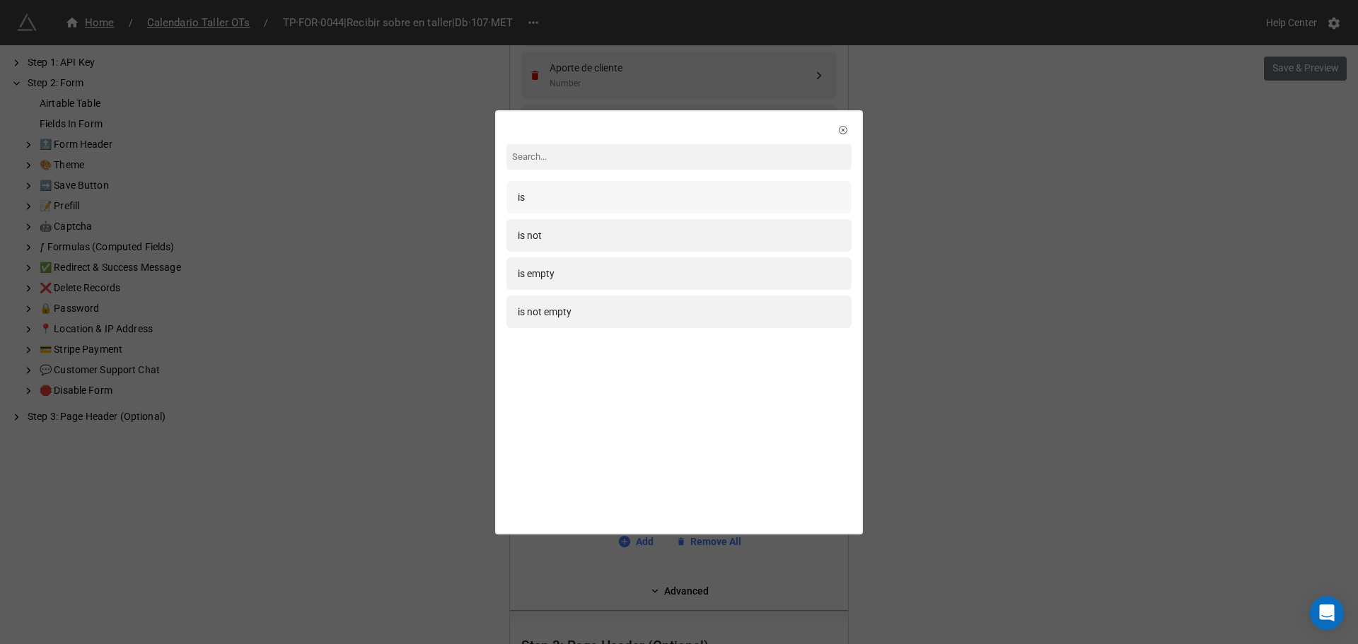
click at [546, 197] on div "is" at bounding box center [679, 197] width 322 height 16
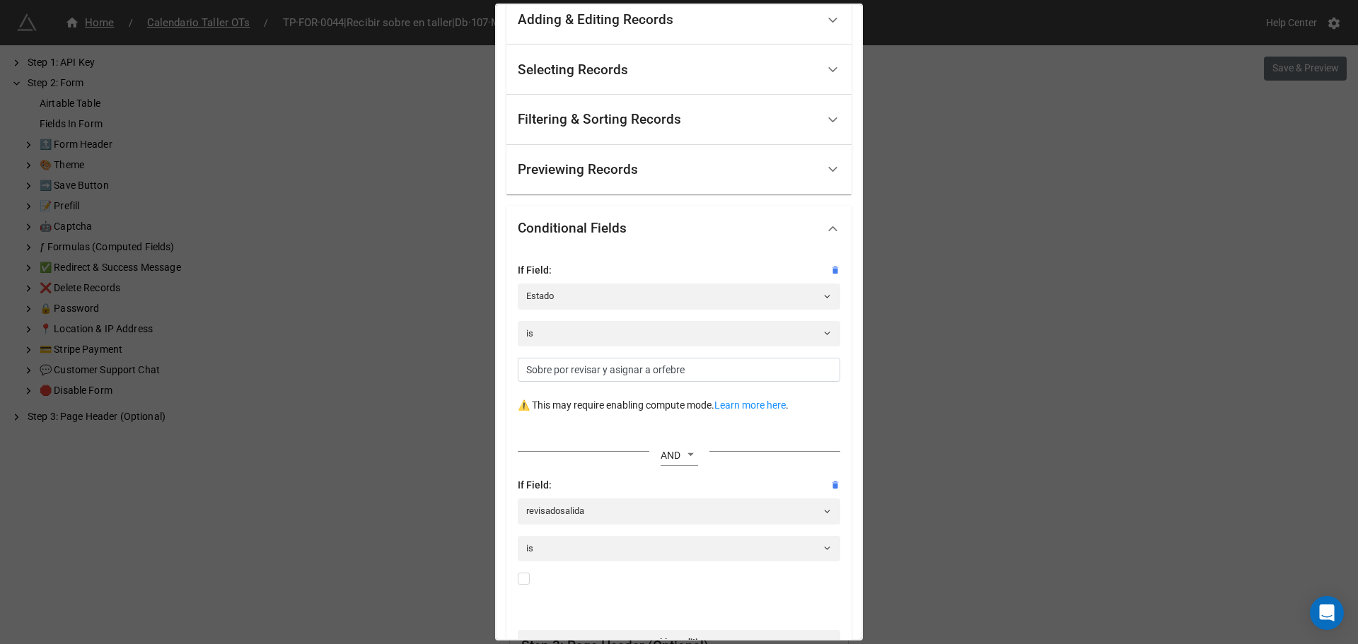
click at [525, 572] on div "If Field: revisadosalida is" at bounding box center [679, 538] width 322 height 122
click at [530, 580] on div at bounding box center [679, 581] width 322 height 16
click at [528, 573] on label at bounding box center [524, 573] width 12 height 0
checkbox input "true"
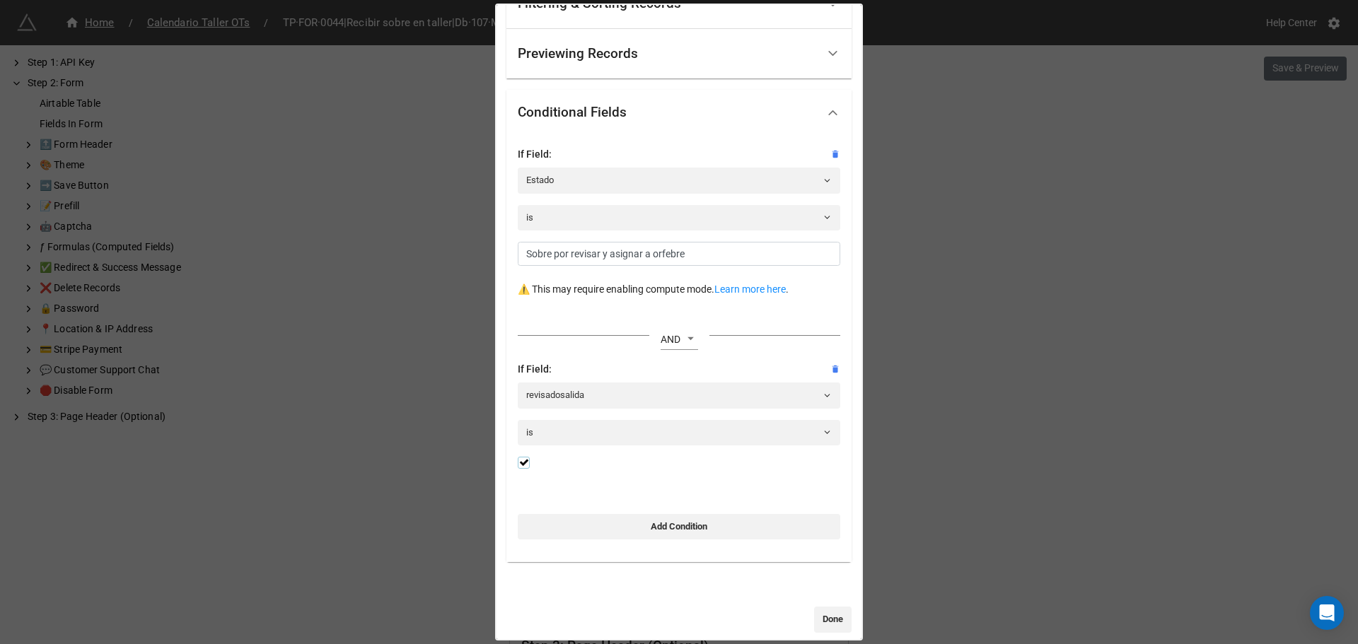
scroll to position [342, 0]
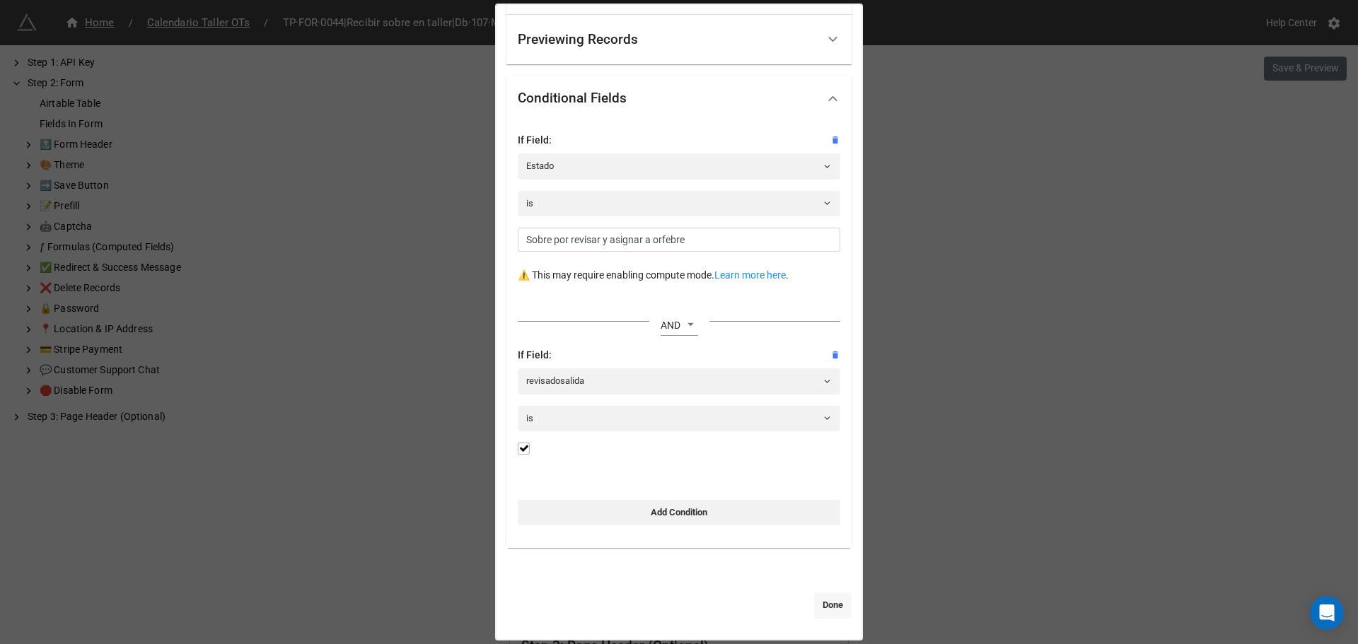
click at [827, 613] on link "Done" at bounding box center [832, 605] width 37 height 25
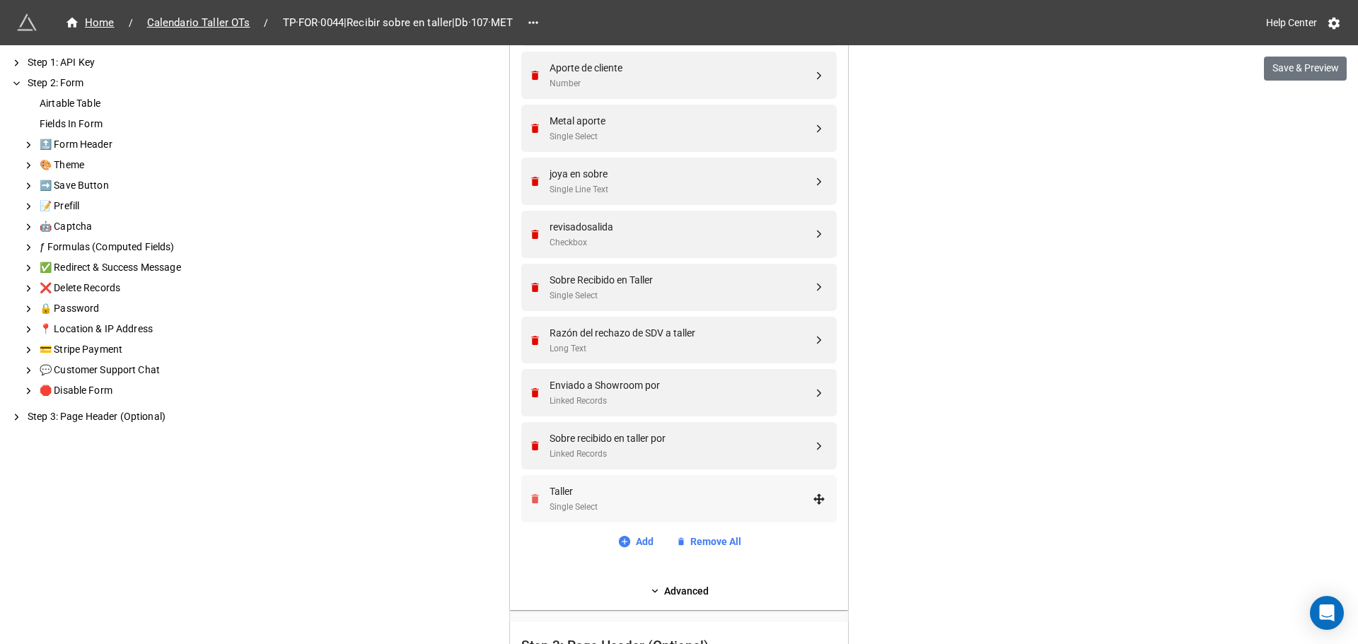
click at [533, 501] on icon "Remove" at bounding box center [535, 498] width 8 height 9
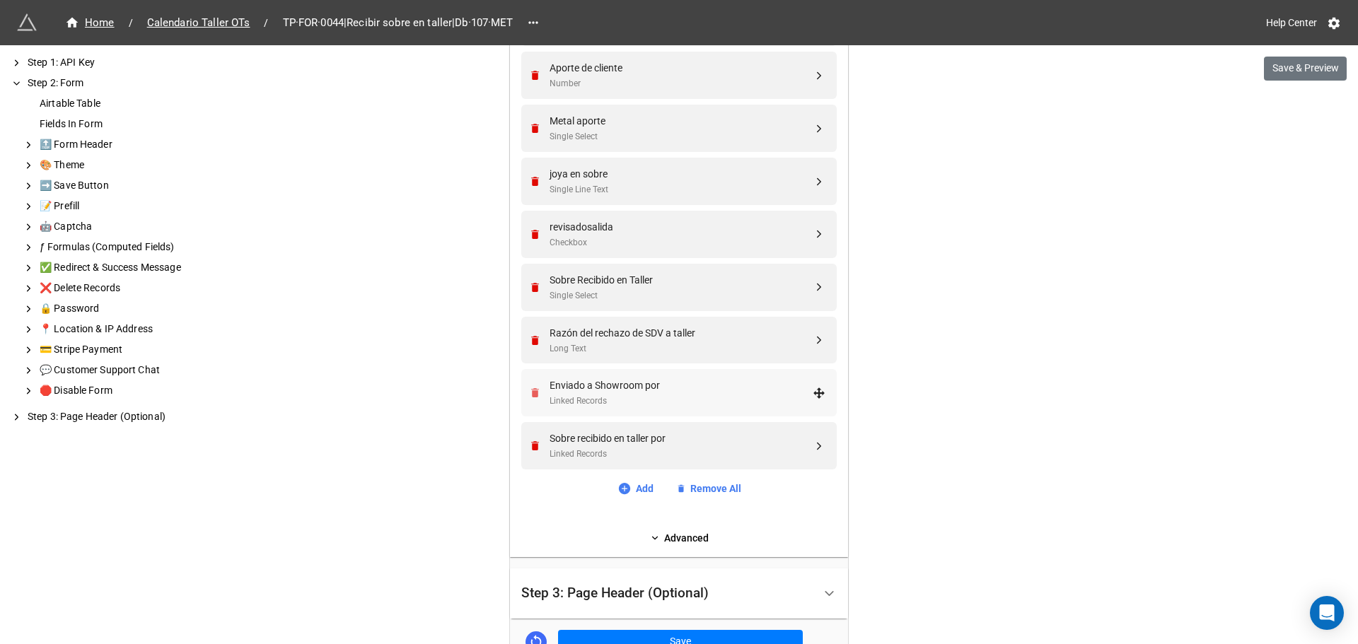
click at [531, 392] on icon "Remove" at bounding box center [535, 393] width 8 height 9
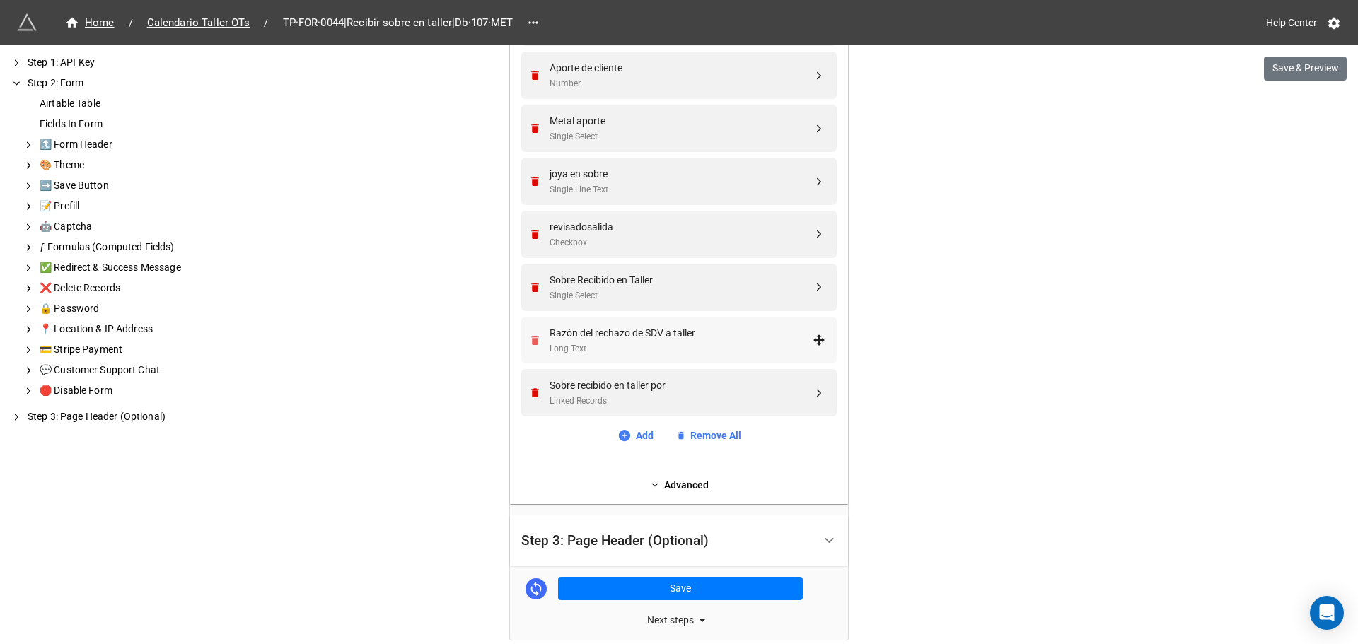
click at [532, 343] on icon "Remove" at bounding box center [535, 340] width 8 height 9
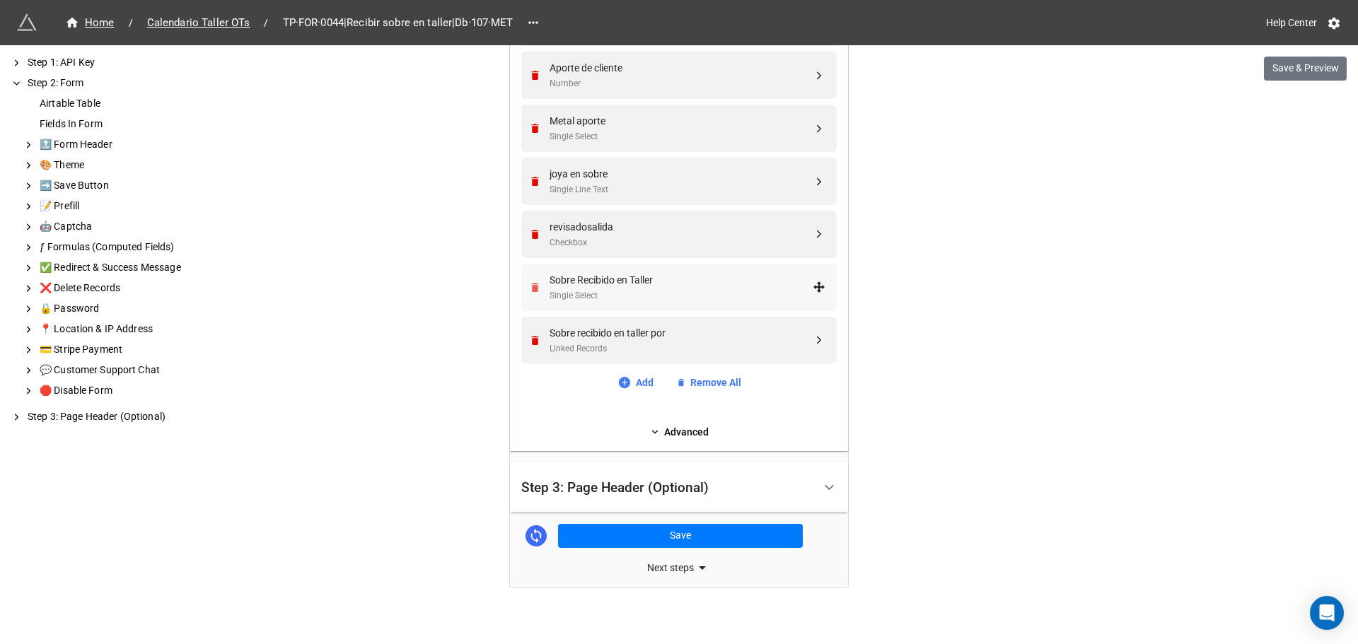
click at [529, 291] on icon "Remove" at bounding box center [535, 287] width 12 height 12
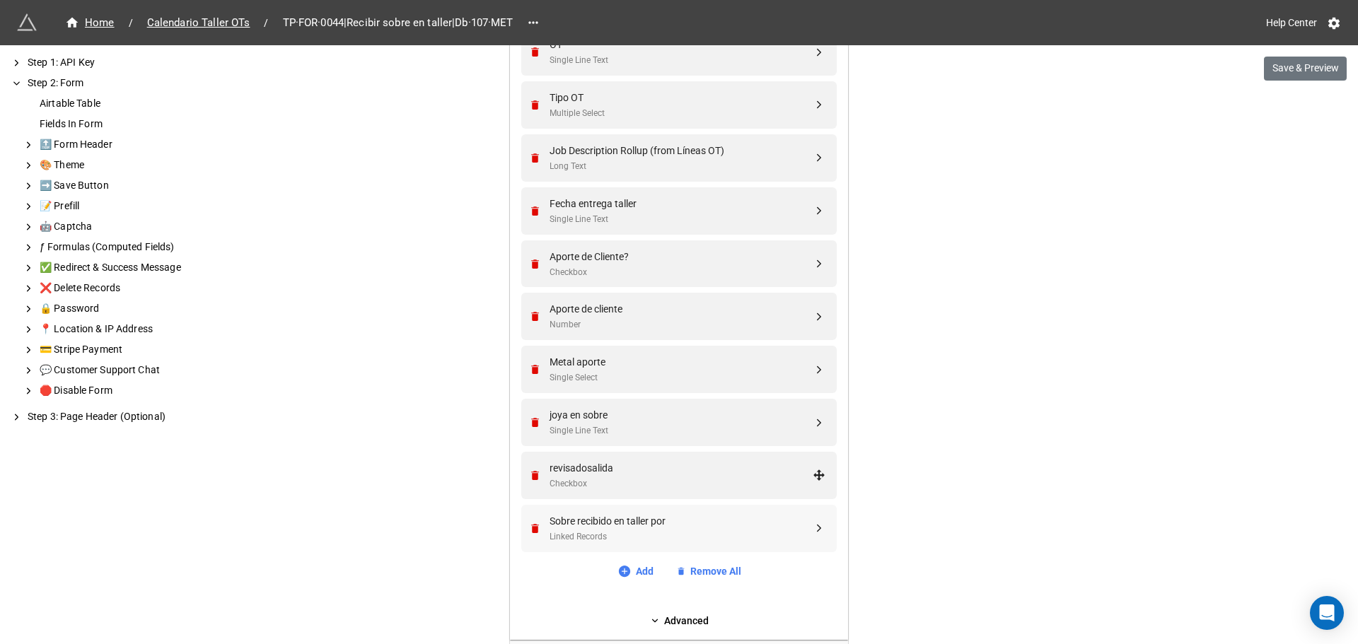
scroll to position [809, 0]
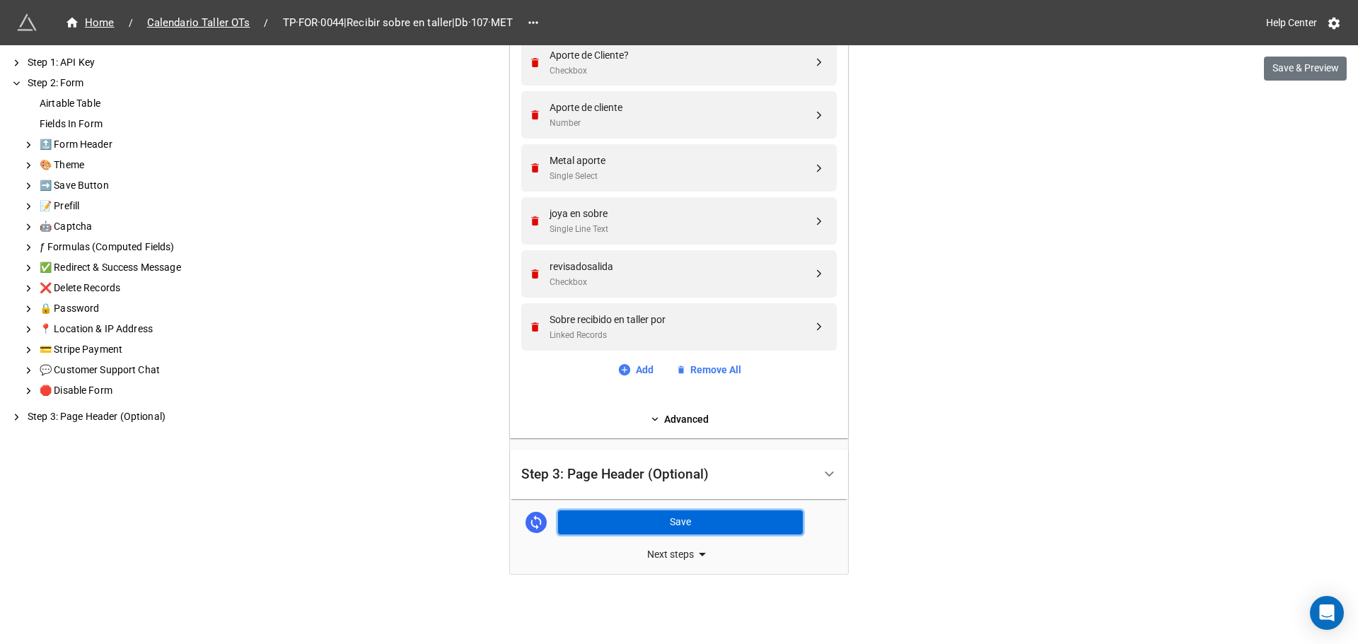
click at [669, 528] on button "Save" at bounding box center [680, 522] width 245 height 24
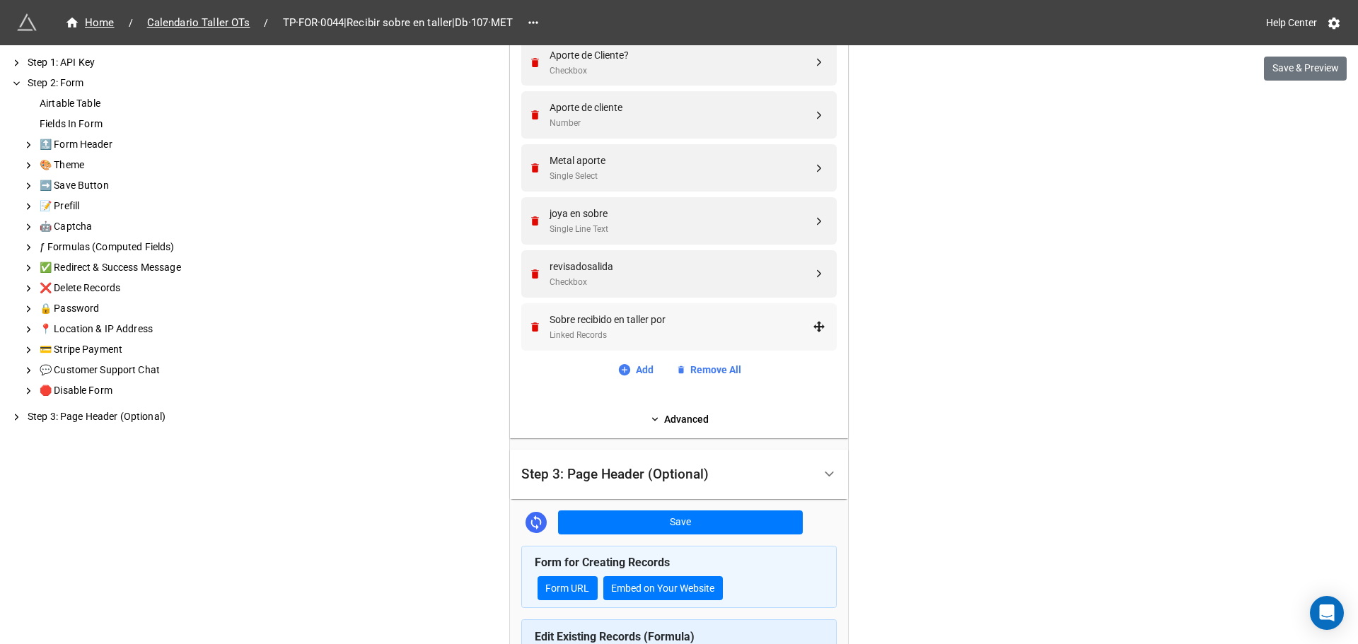
click at [665, 317] on div "Sobre recibido en taller por" at bounding box center [680, 320] width 263 height 16
select select "all-are-met"
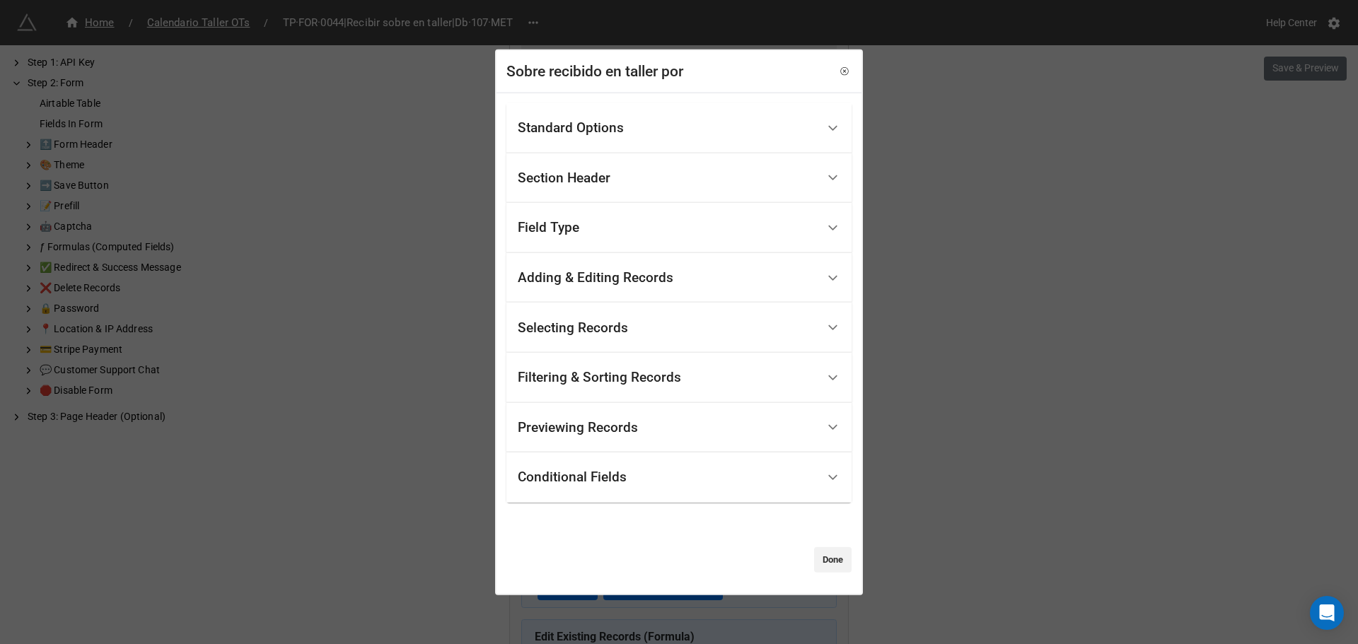
click at [572, 477] on div "Conditional Fields" at bounding box center [572, 477] width 109 height 14
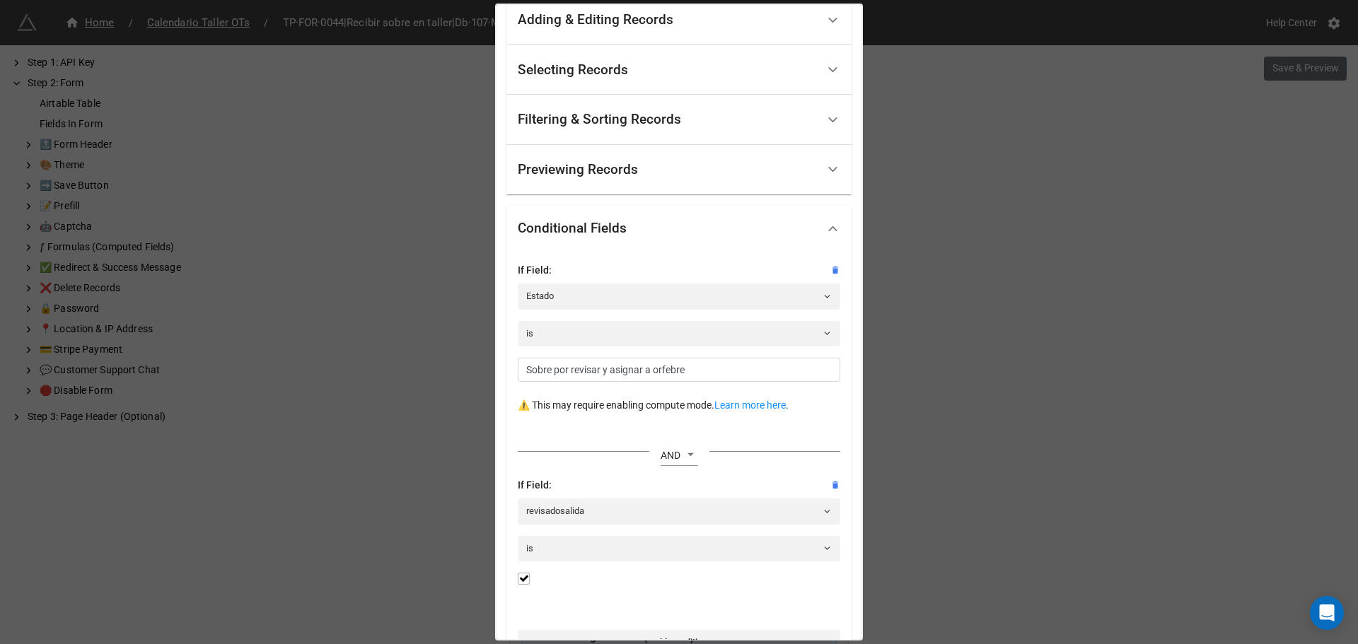
scroll to position [283, 0]
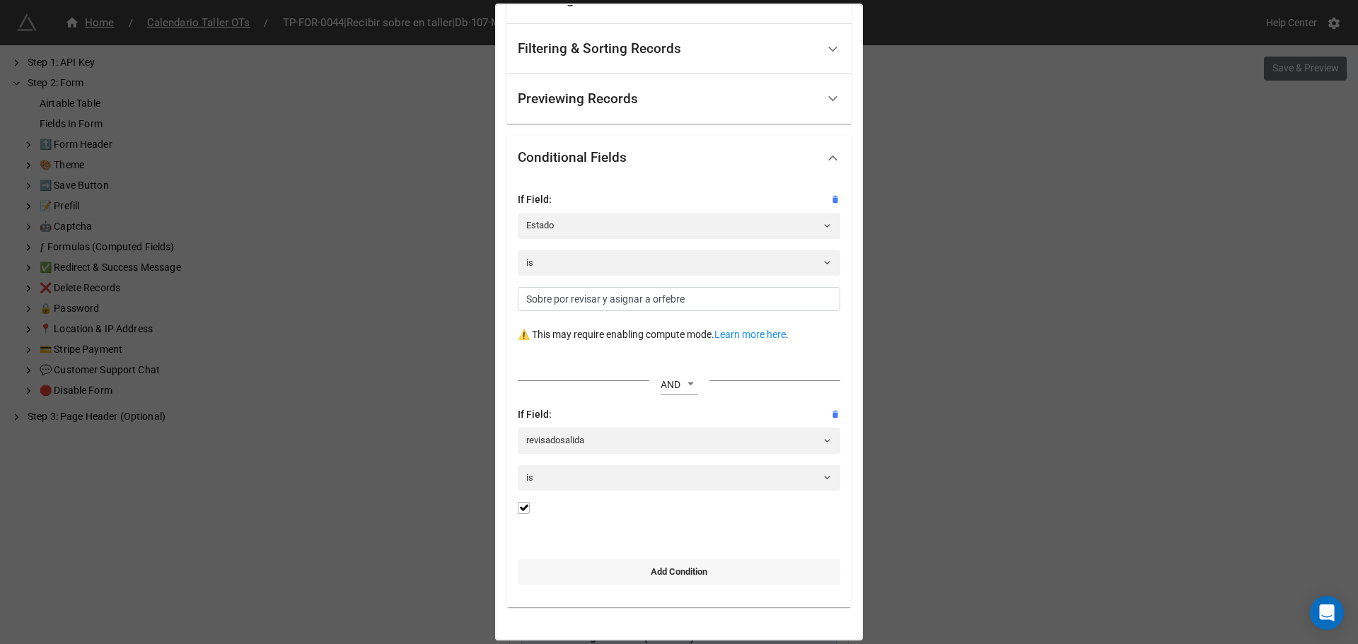
click at [677, 564] on link "Add Condition" at bounding box center [679, 571] width 322 height 25
select select "all-are-met"
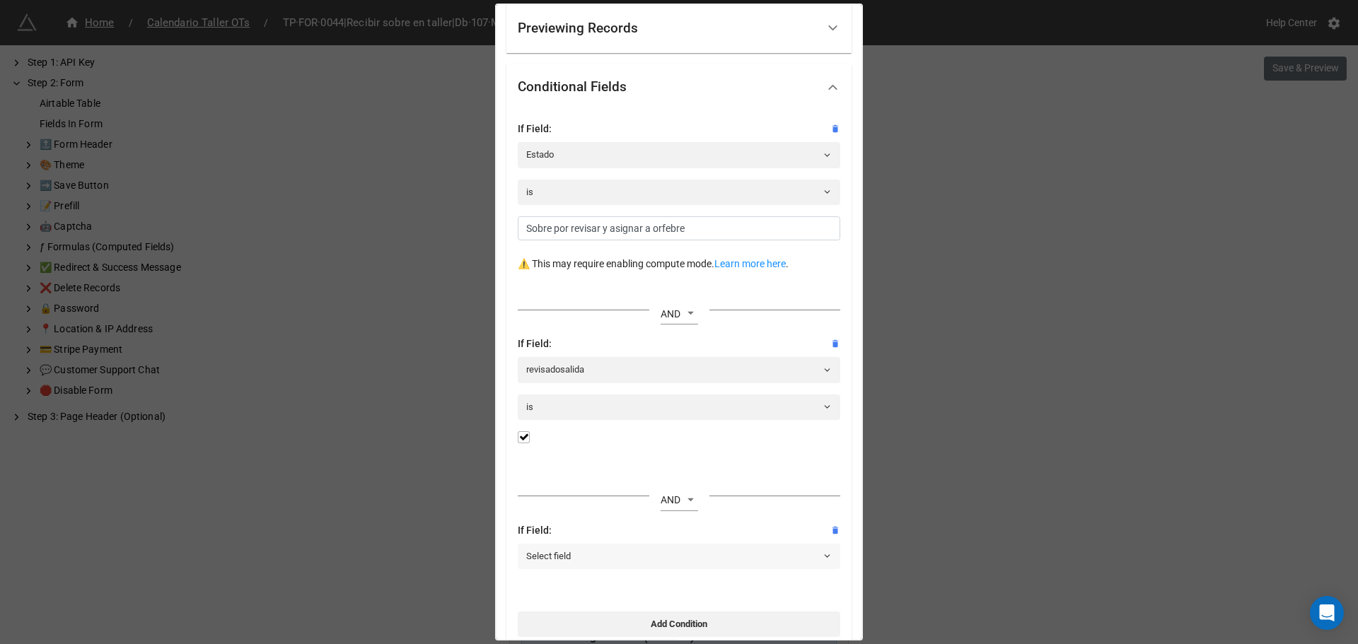
click at [587, 559] on link "Select field" at bounding box center [679, 556] width 322 height 25
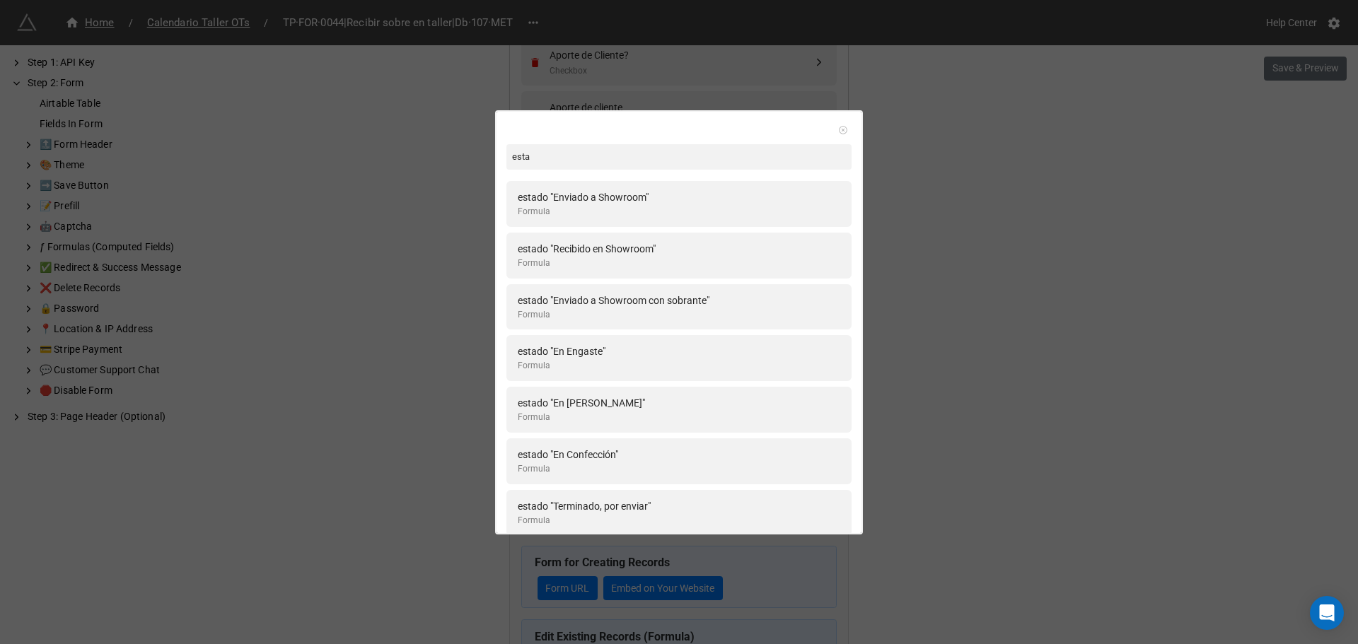
type input "esta"
click at [840, 133] on icon at bounding box center [843, 130] width 10 height 10
